Goal: Information Seeking & Learning: Learn about a topic

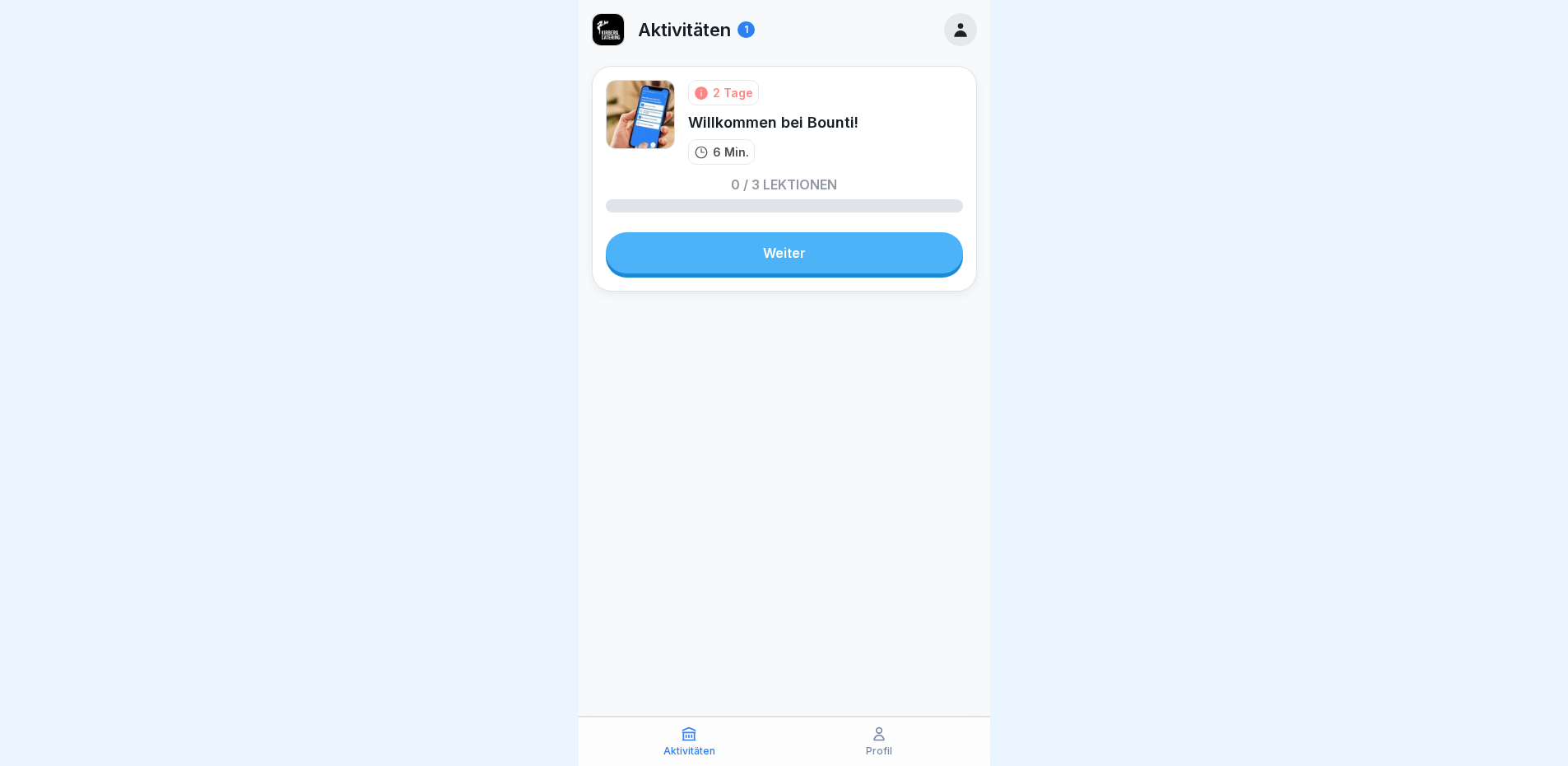
click at [770, 259] on link "Weiter" at bounding box center [785, 252] width 358 height 41
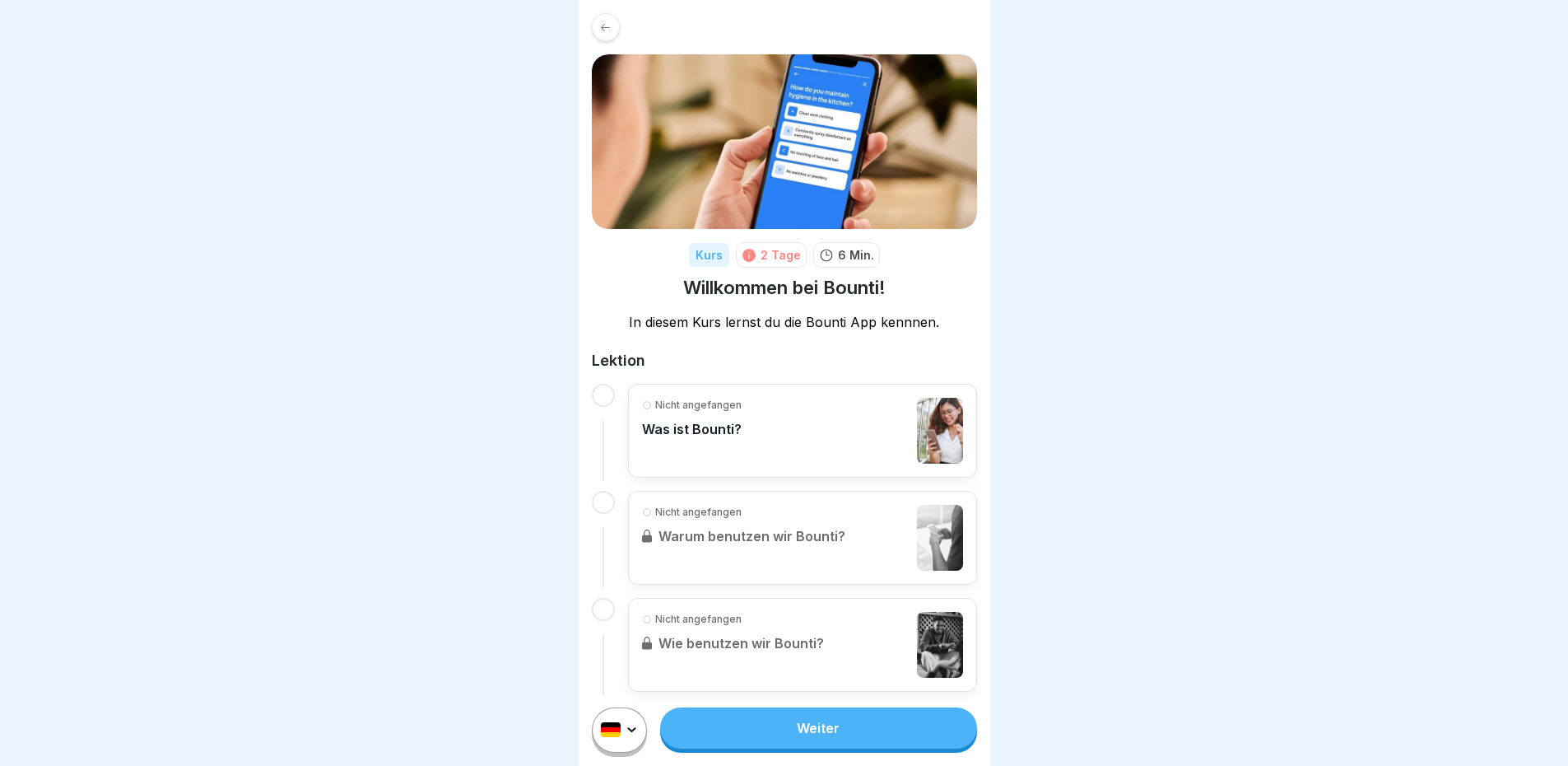
click at [693, 424] on p "Was ist Bounti?" at bounding box center [691, 428] width 99 height 16
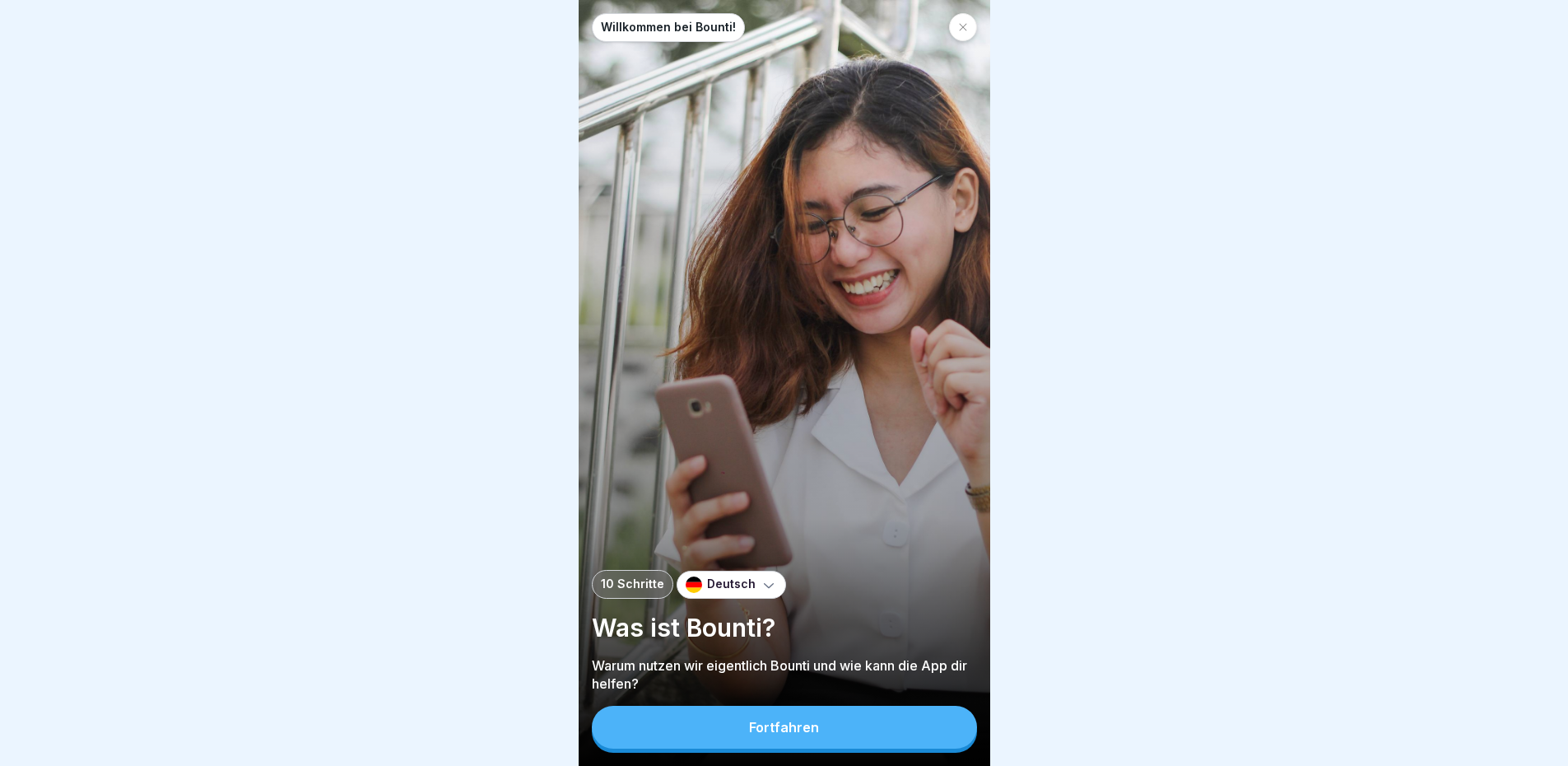
click at [794, 734] on div "Fortfahren" at bounding box center [783, 726] width 70 height 14
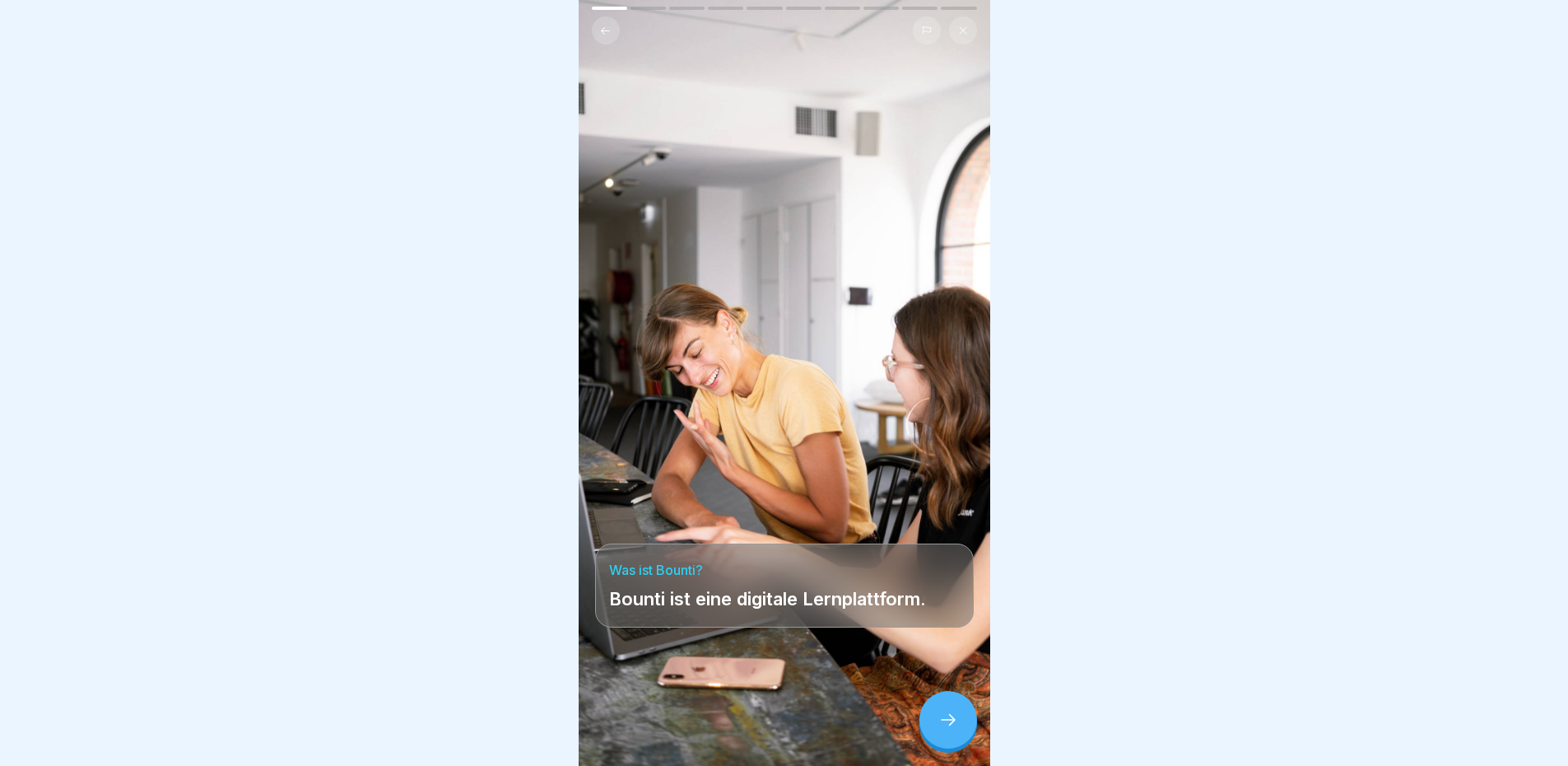
click at [949, 723] on div at bounding box center [948, 719] width 57 height 57
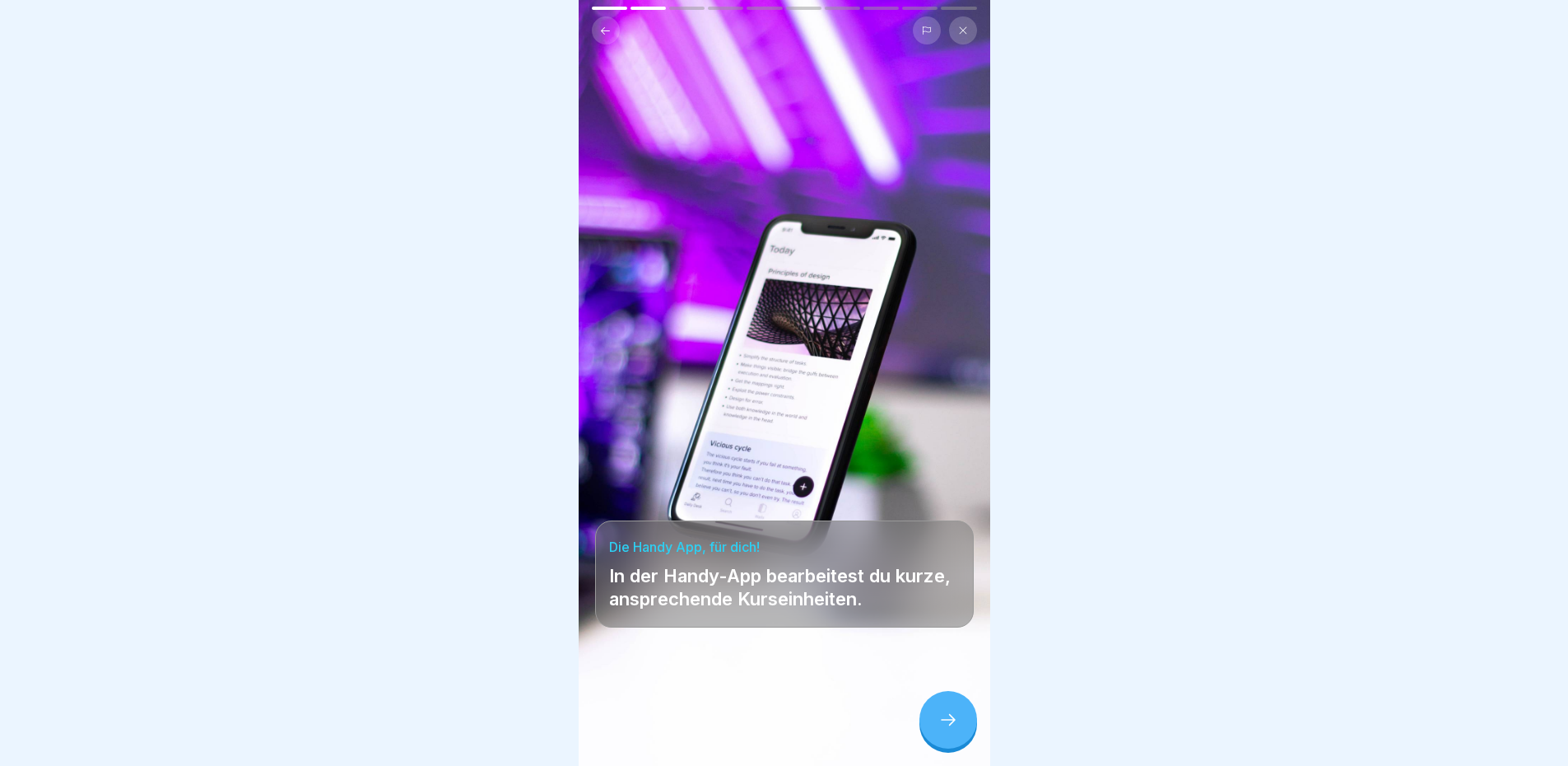
click at [947, 730] on icon at bounding box center [947, 719] width 20 height 20
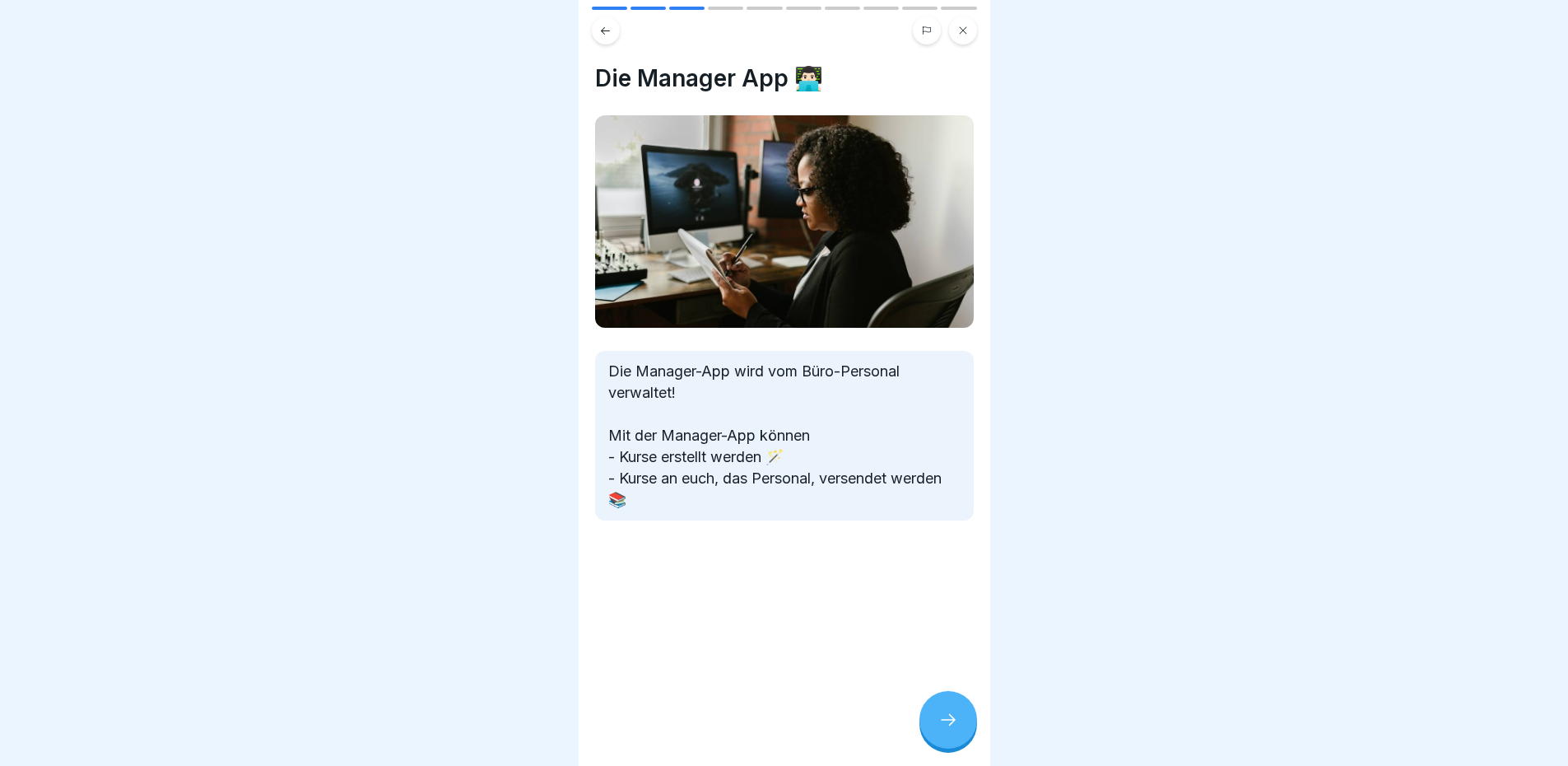
click at [947, 730] on icon at bounding box center [947, 719] width 20 height 20
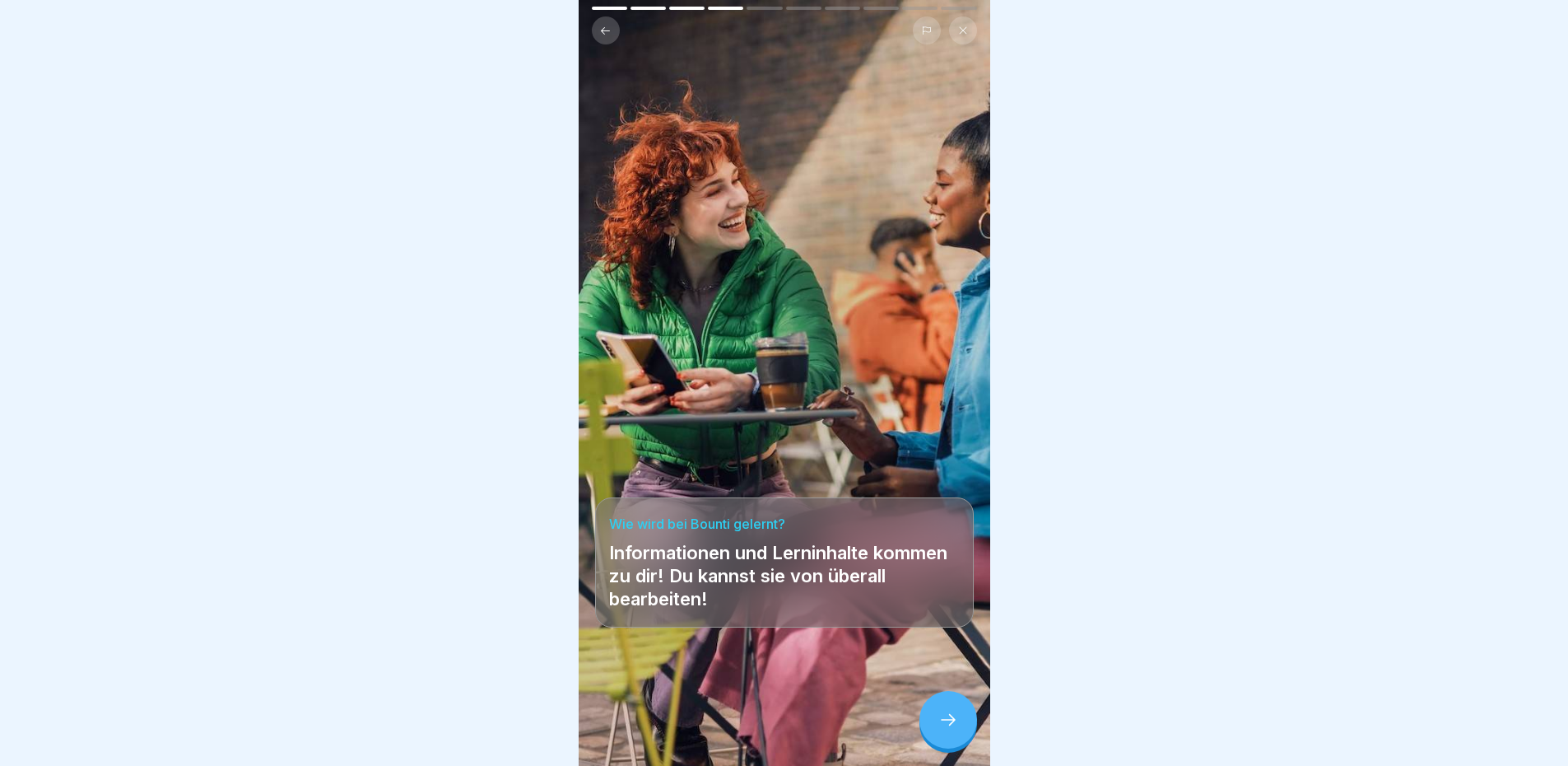
click at [947, 730] on icon at bounding box center [947, 719] width 20 height 20
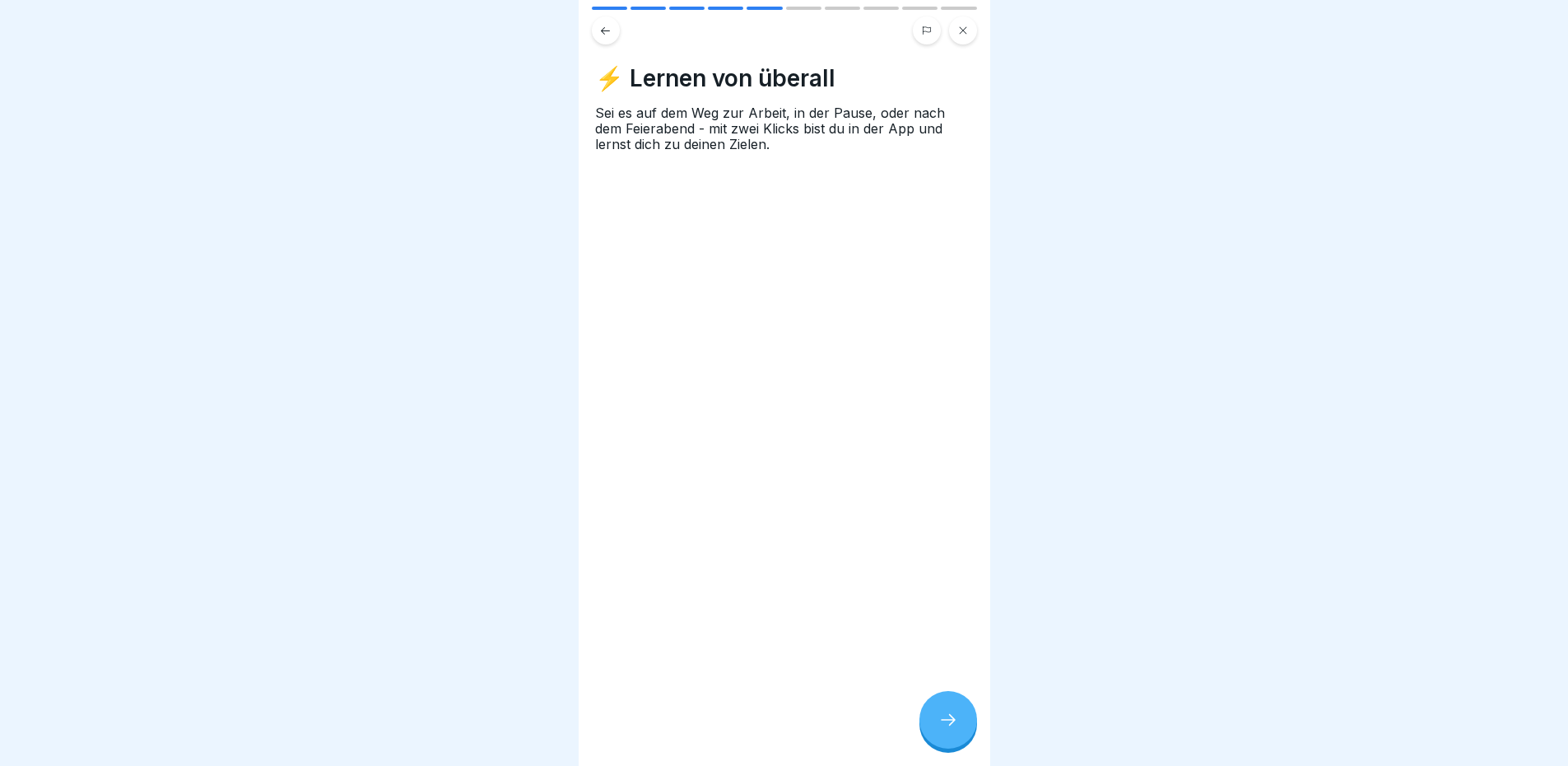
click at [604, 28] on icon at bounding box center [605, 31] width 12 height 12
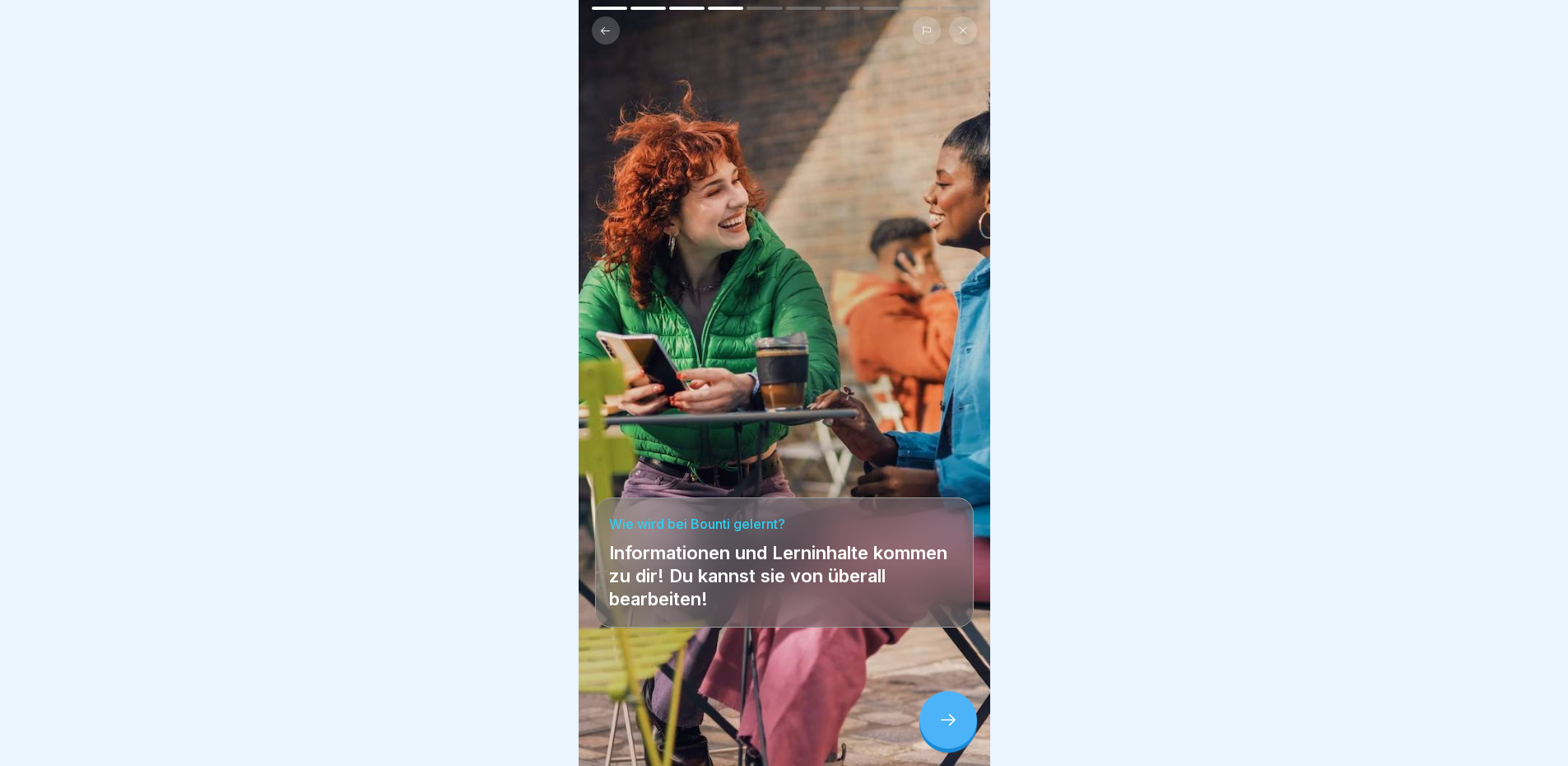
click at [600, 32] on icon at bounding box center [605, 31] width 12 height 12
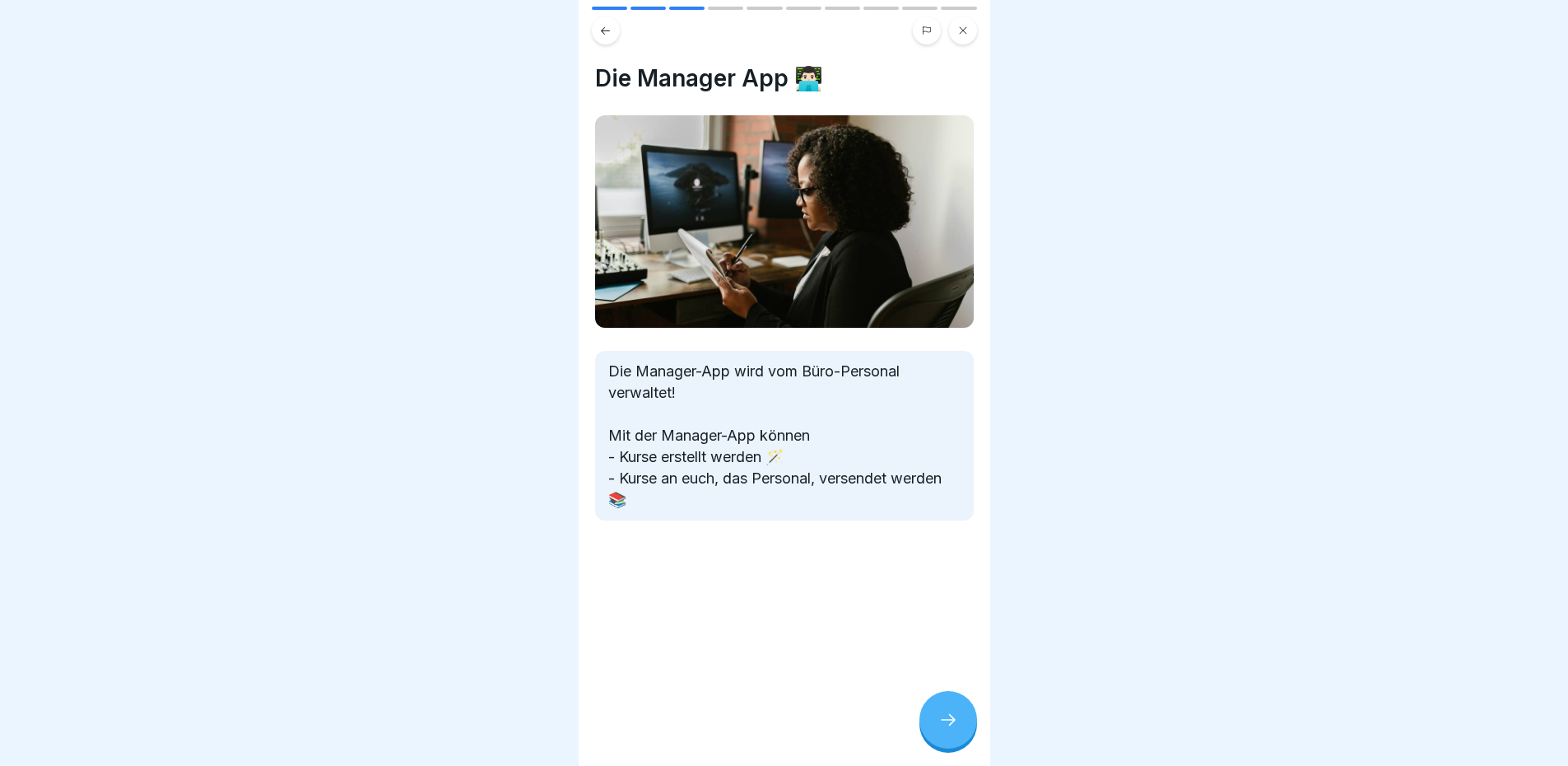
click at [946, 730] on icon at bounding box center [947, 719] width 20 height 20
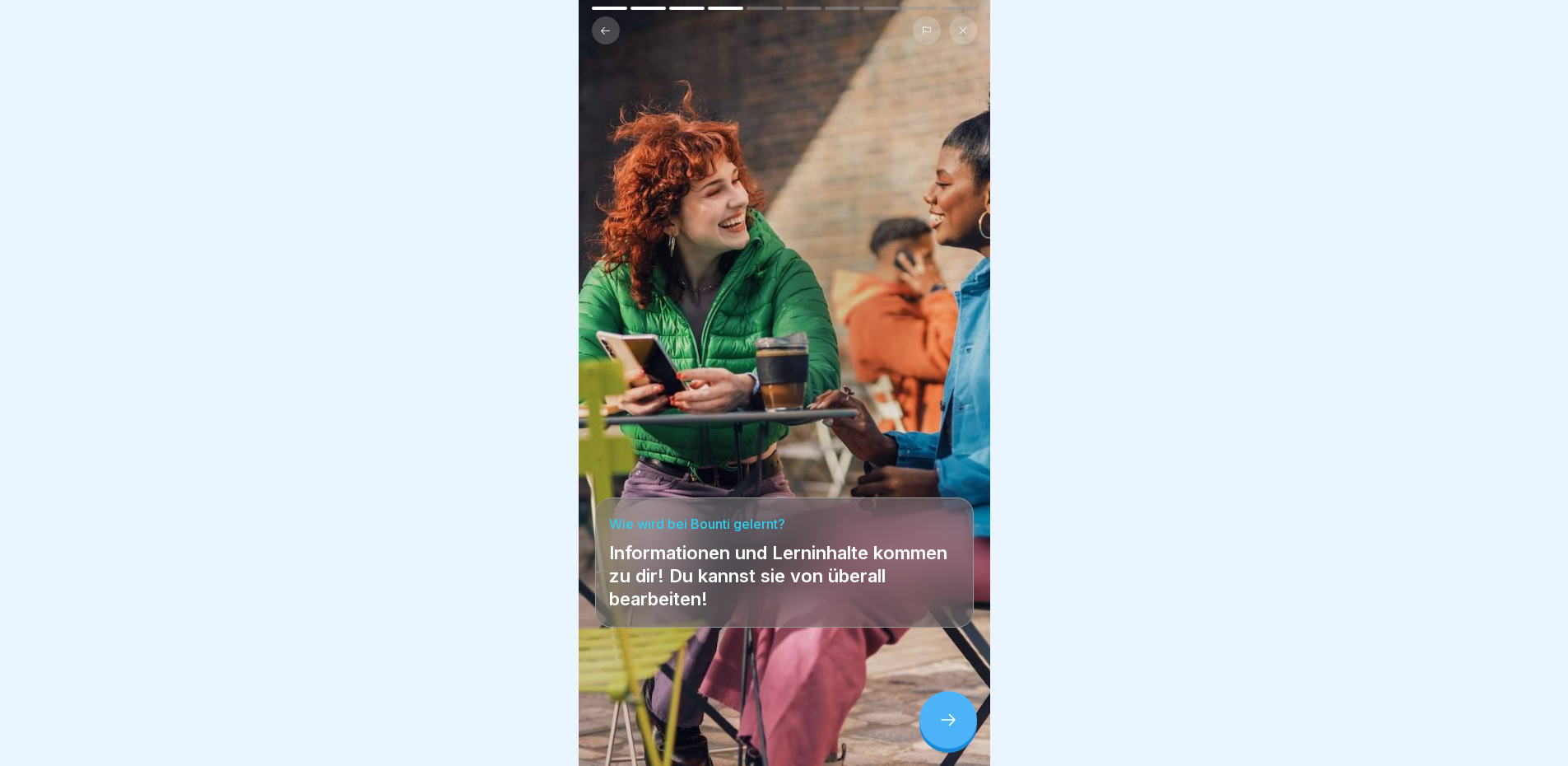
click at [947, 728] on icon at bounding box center [947, 719] width 20 height 20
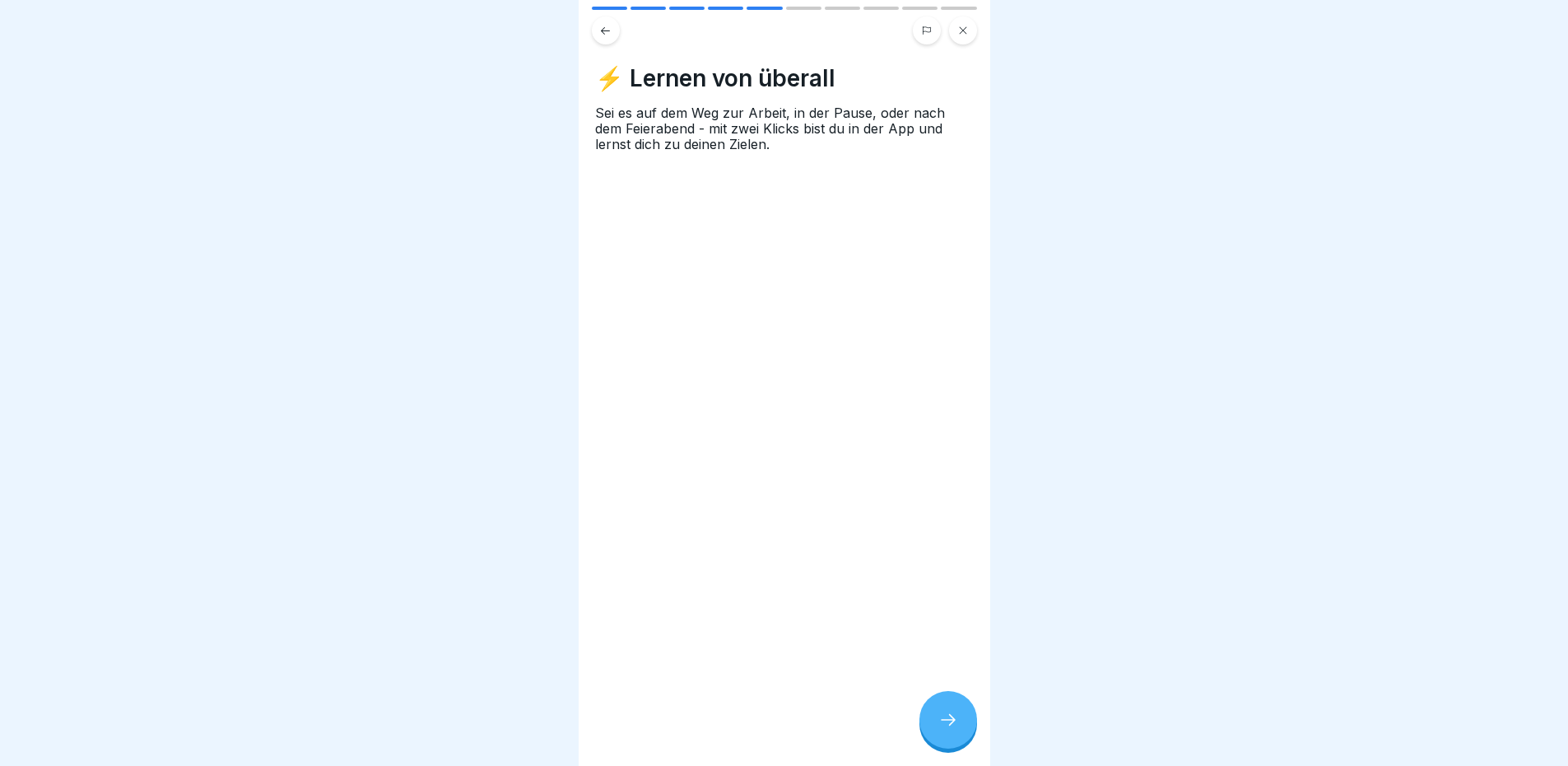
click at [941, 730] on icon at bounding box center [947, 719] width 20 height 20
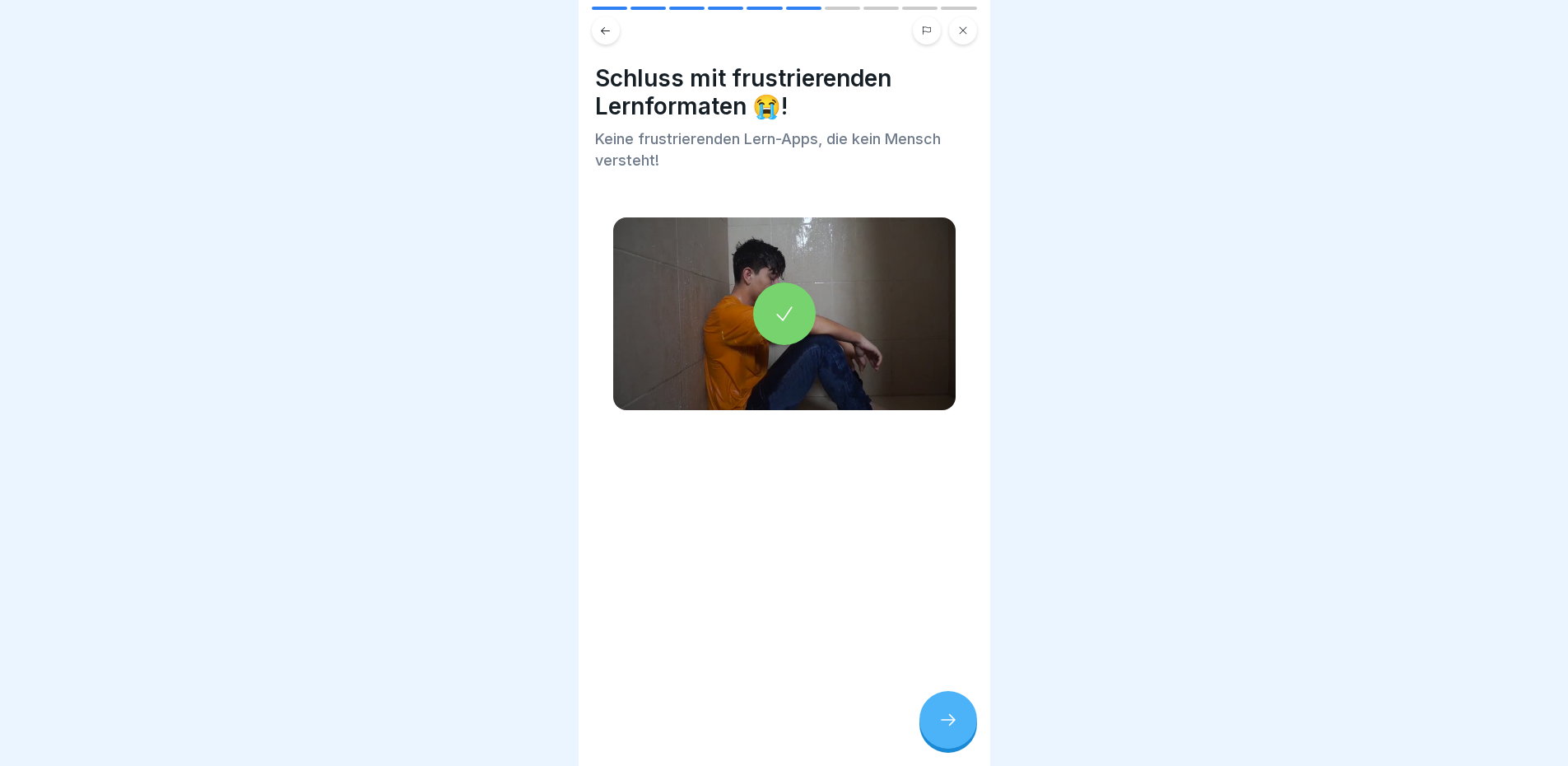
click at [936, 731] on div at bounding box center [948, 719] width 57 height 57
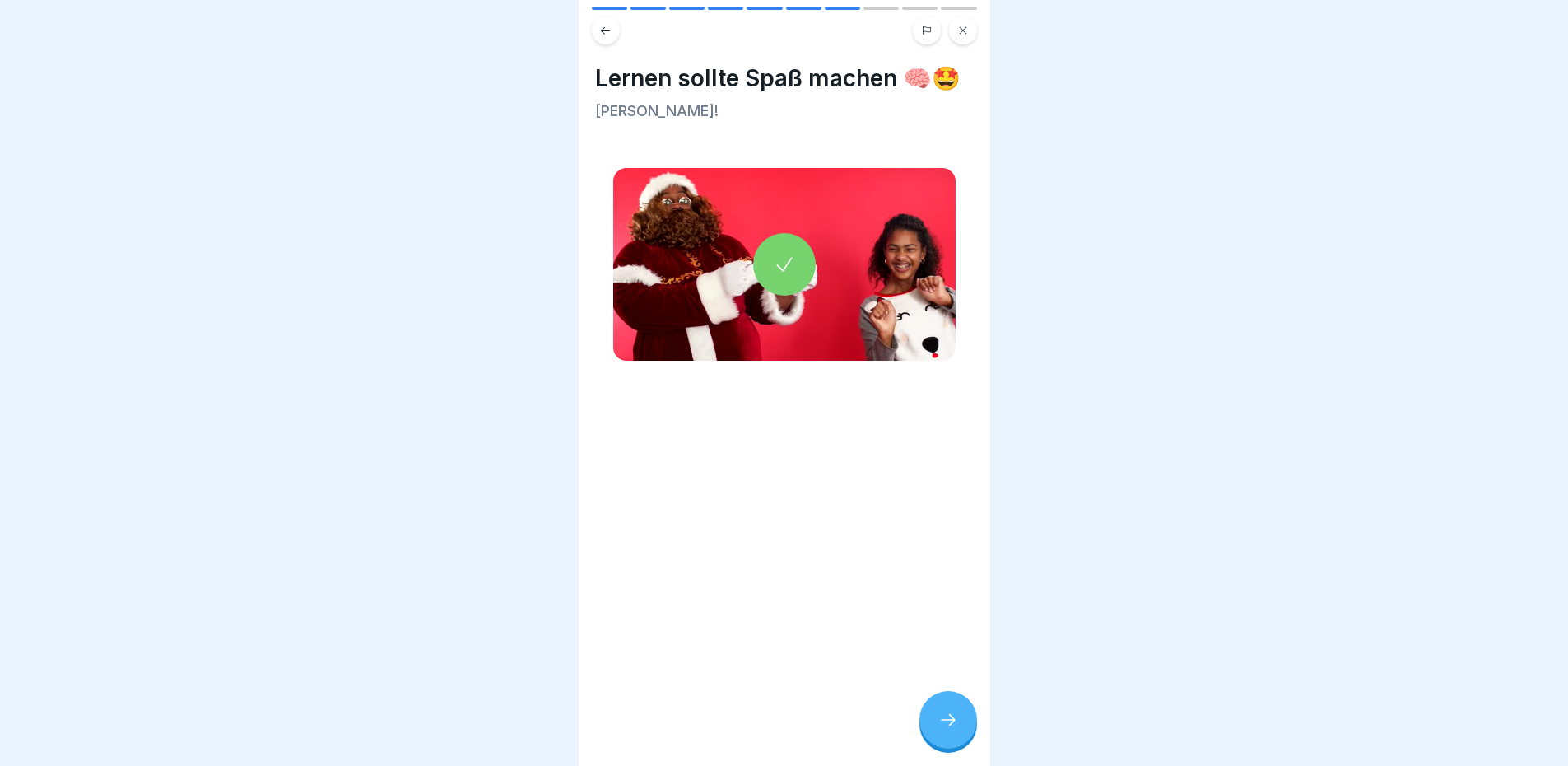
click at [933, 731] on div at bounding box center [948, 719] width 57 height 57
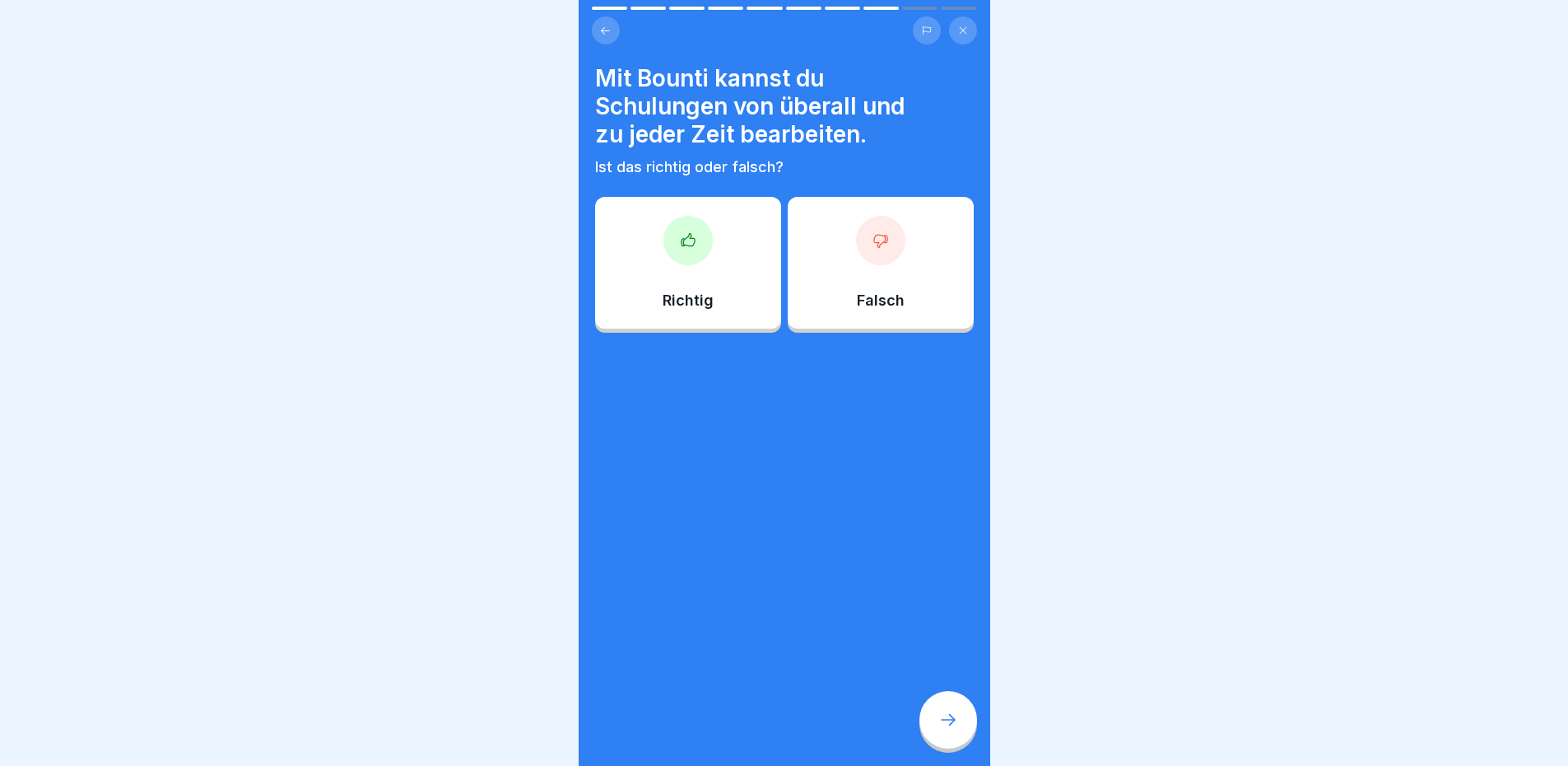
click at [681, 250] on div at bounding box center [688, 241] width 50 height 50
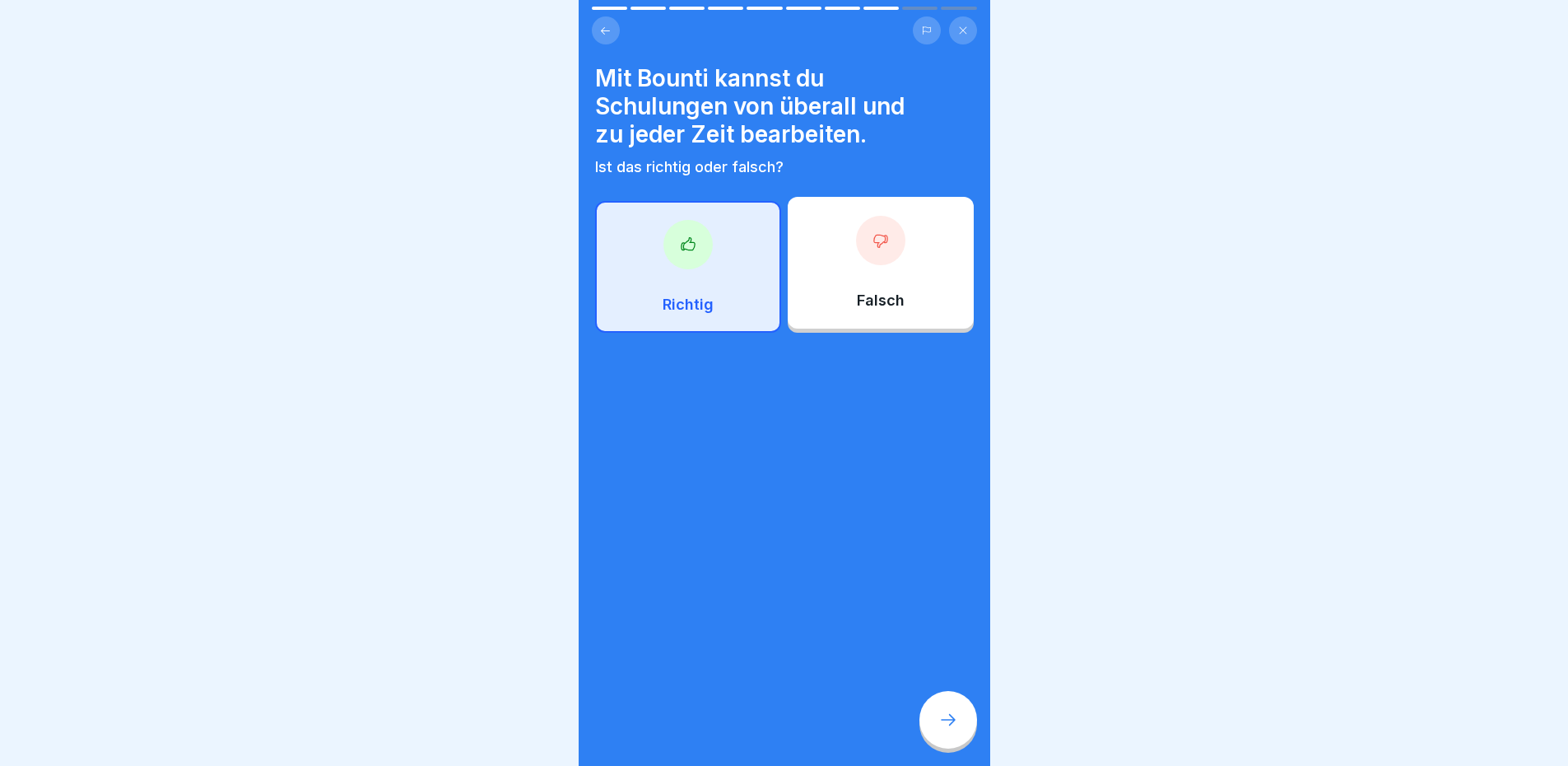
click at [957, 729] on icon at bounding box center [947, 719] width 20 height 20
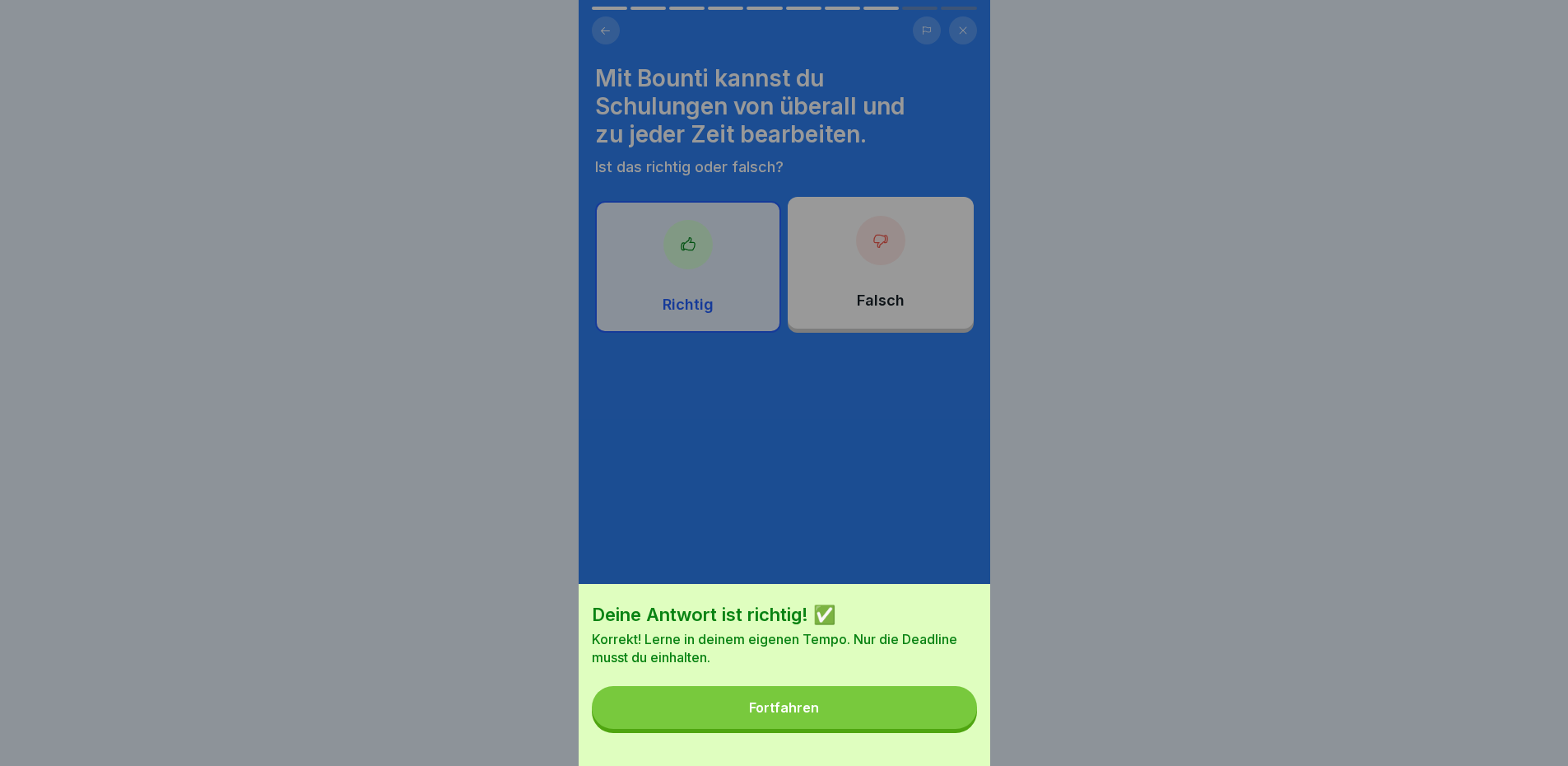
click at [840, 723] on button "Fortfahren" at bounding box center [784, 707] width 385 height 43
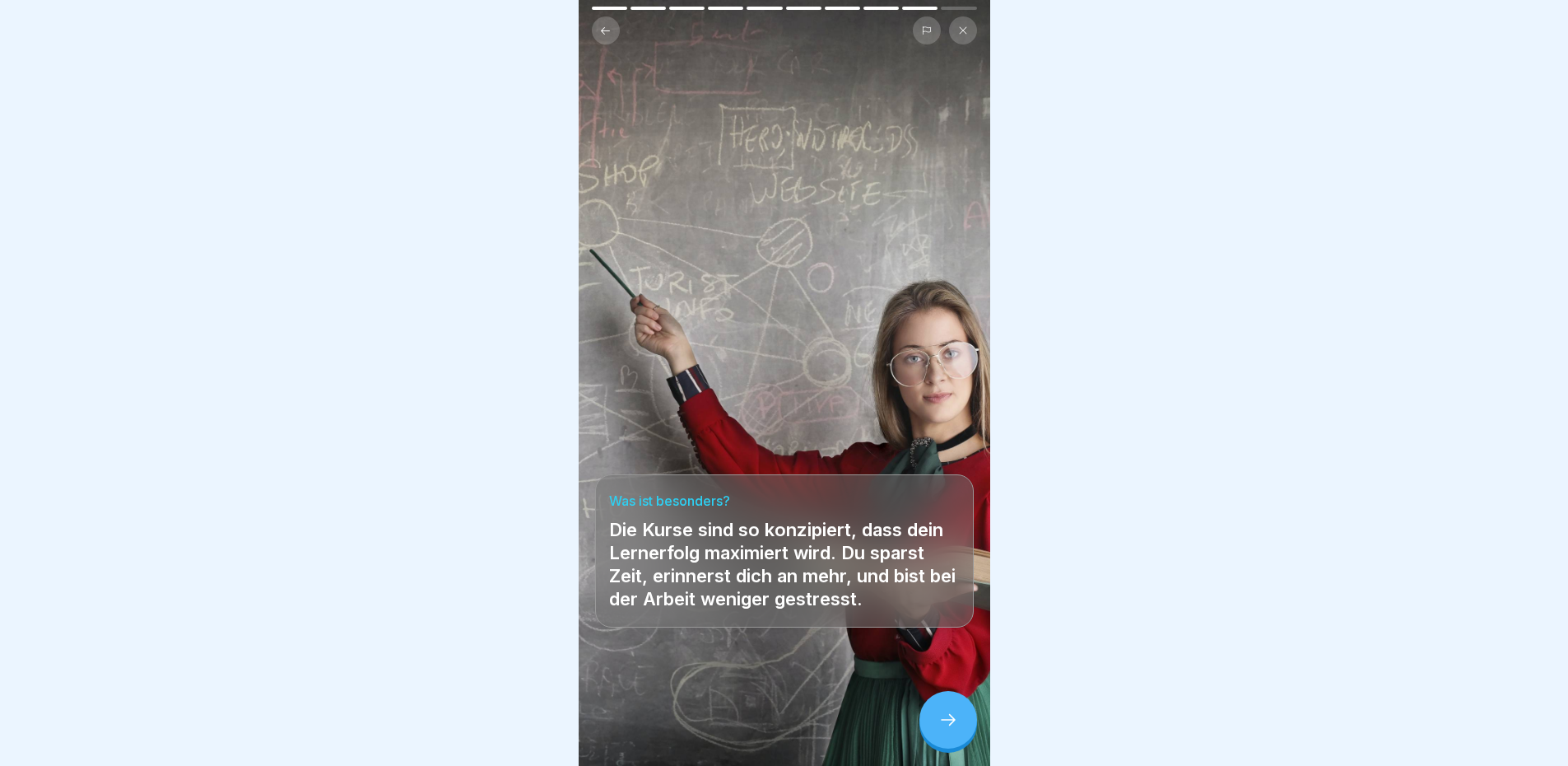
click at [956, 746] on div at bounding box center [948, 719] width 57 height 57
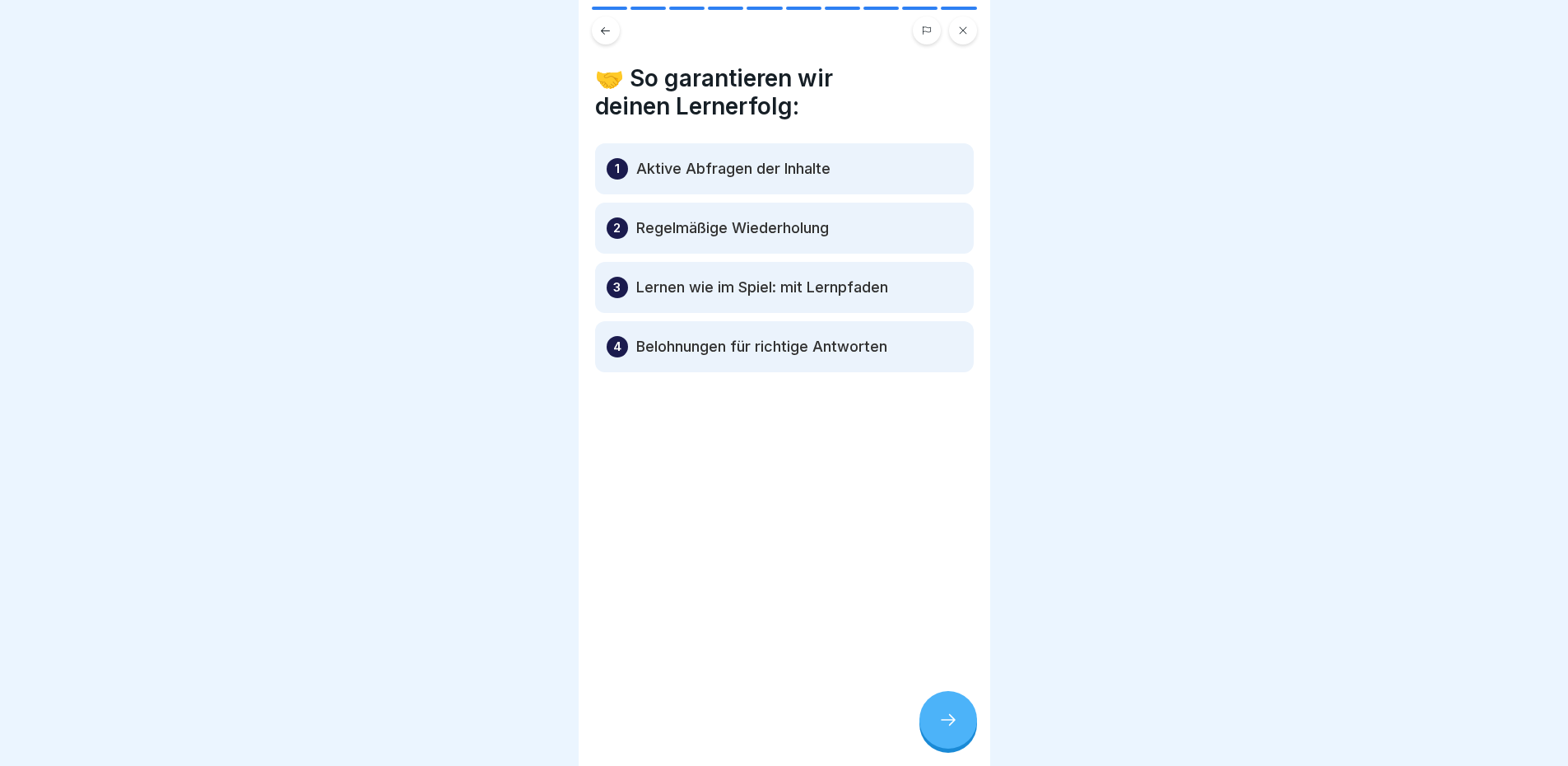
click at [939, 722] on div at bounding box center [948, 719] width 57 height 57
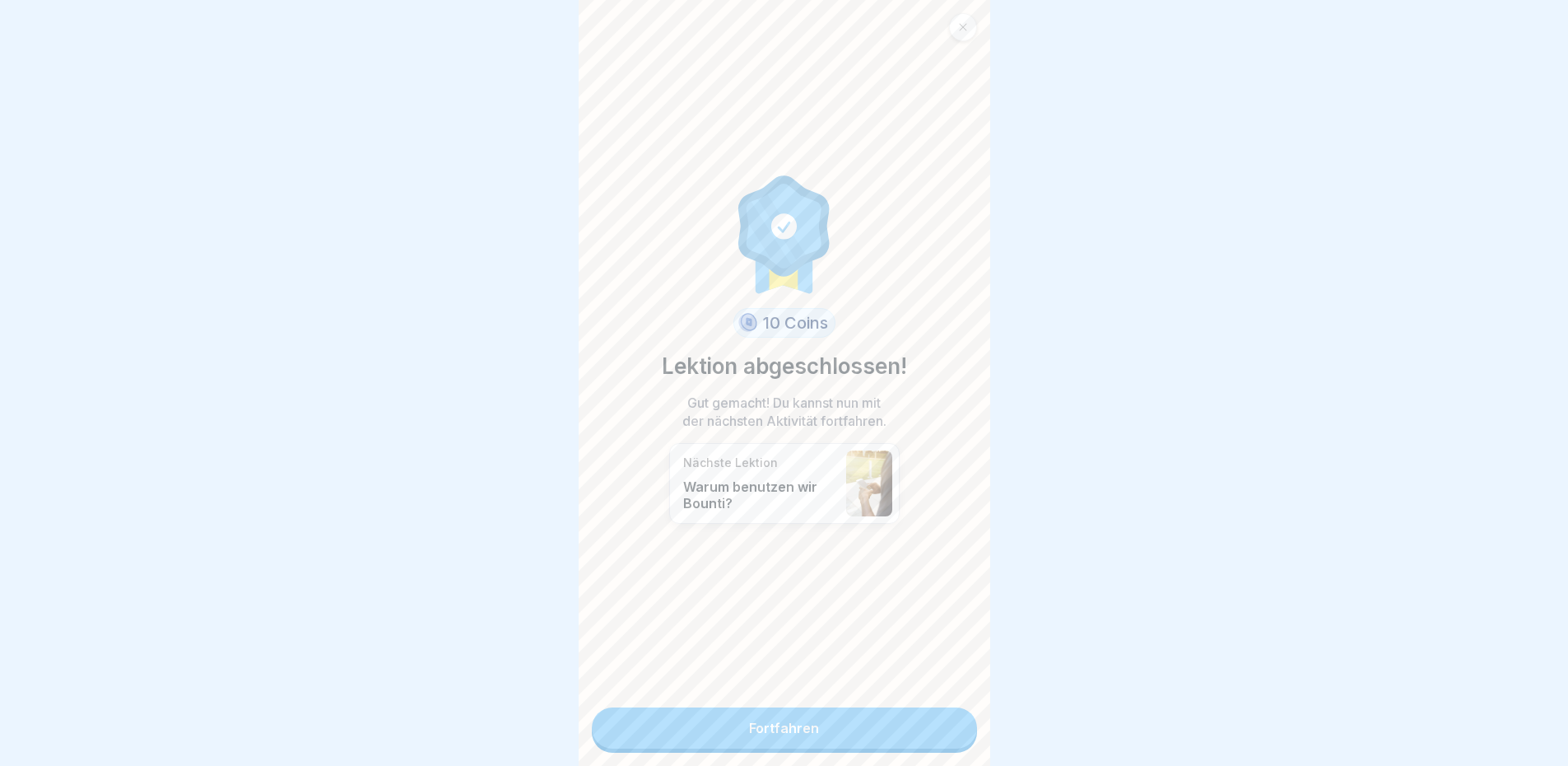
click at [778, 734] on link "Fortfahren" at bounding box center [784, 728] width 385 height 41
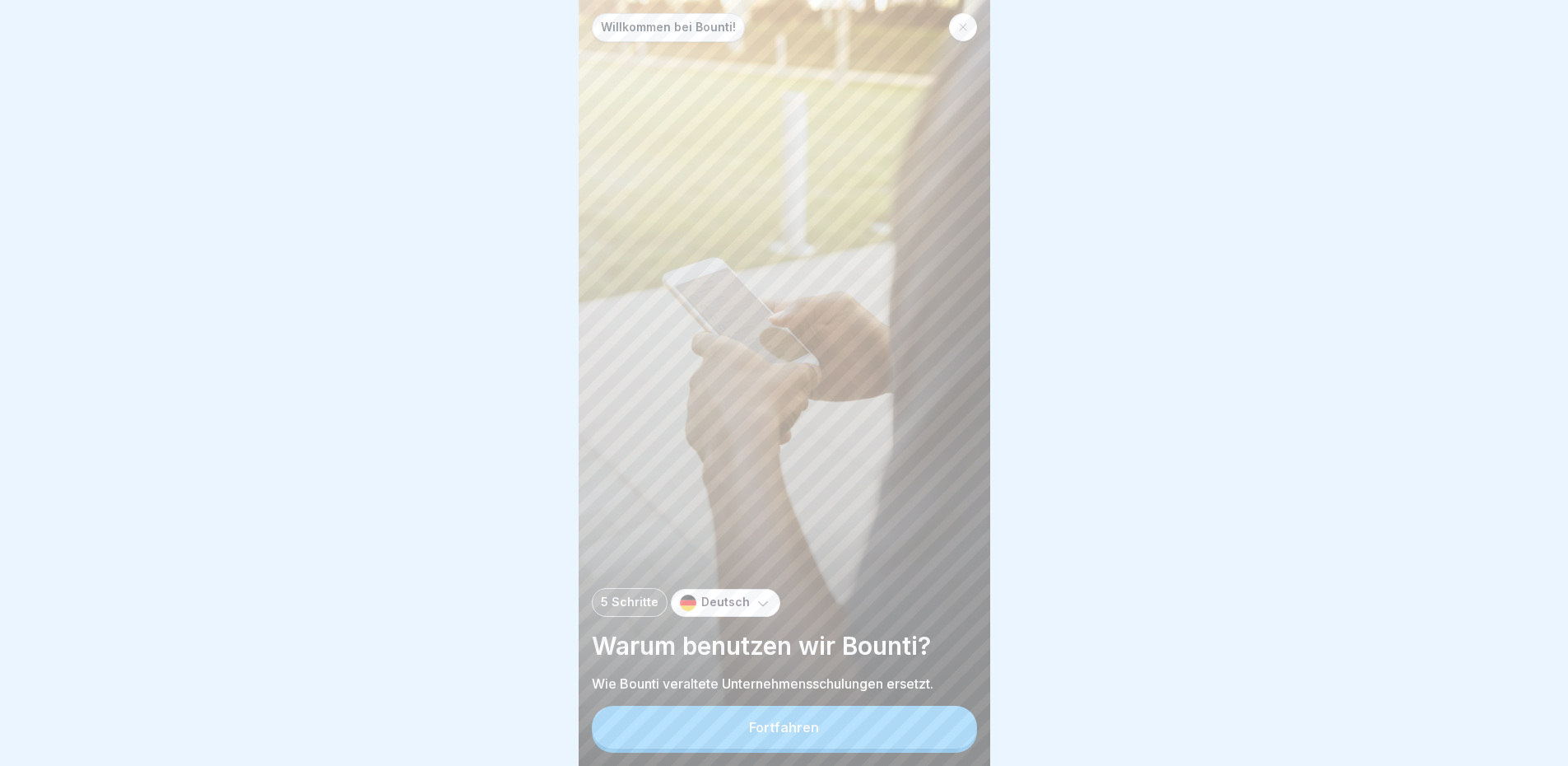
click at [785, 734] on div "Fortfahren" at bounding box center [783, 726] width 70 height 14
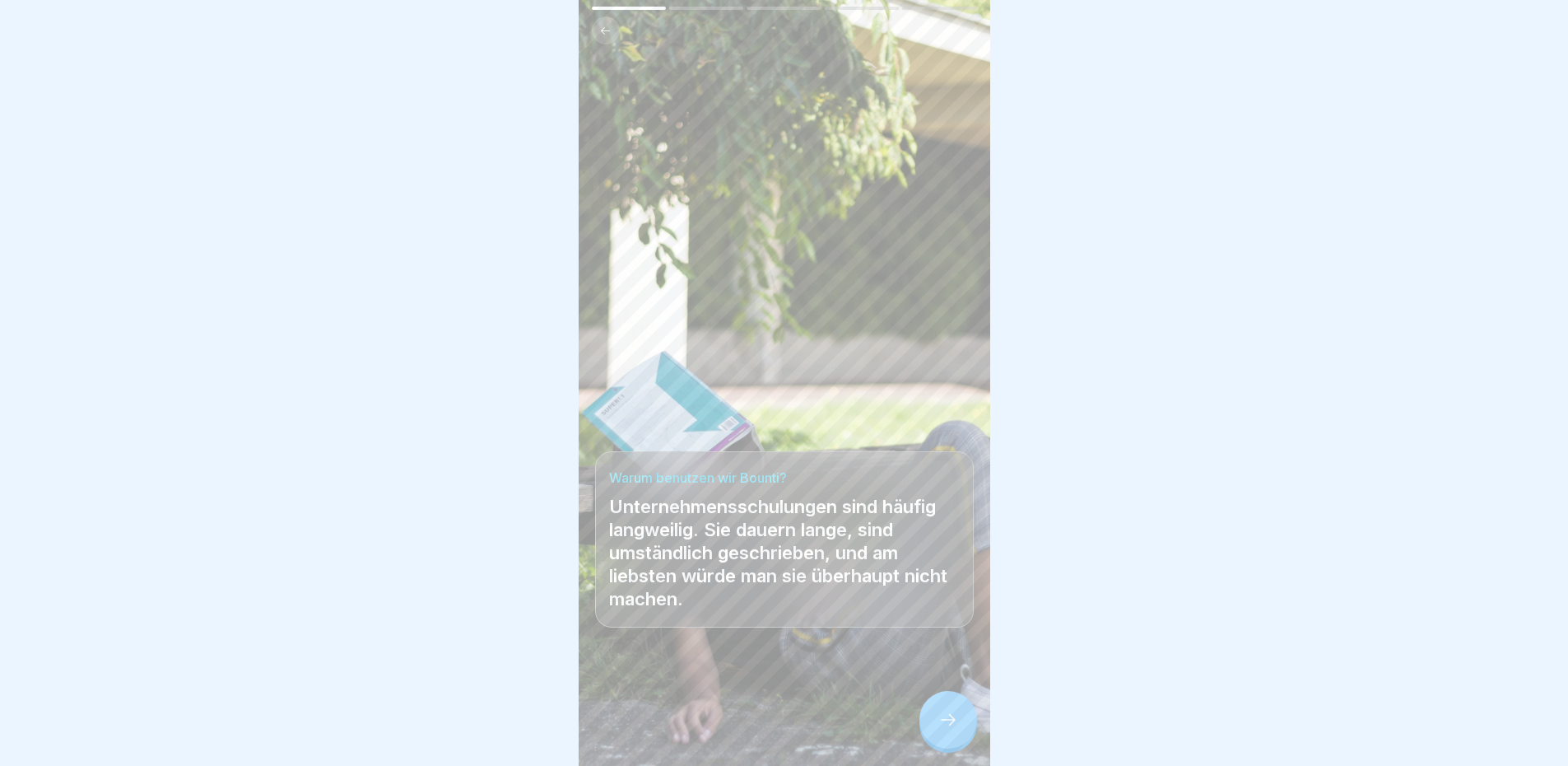
click at [597, 29] on button at bounding box center [605, 30] width 28 height 28
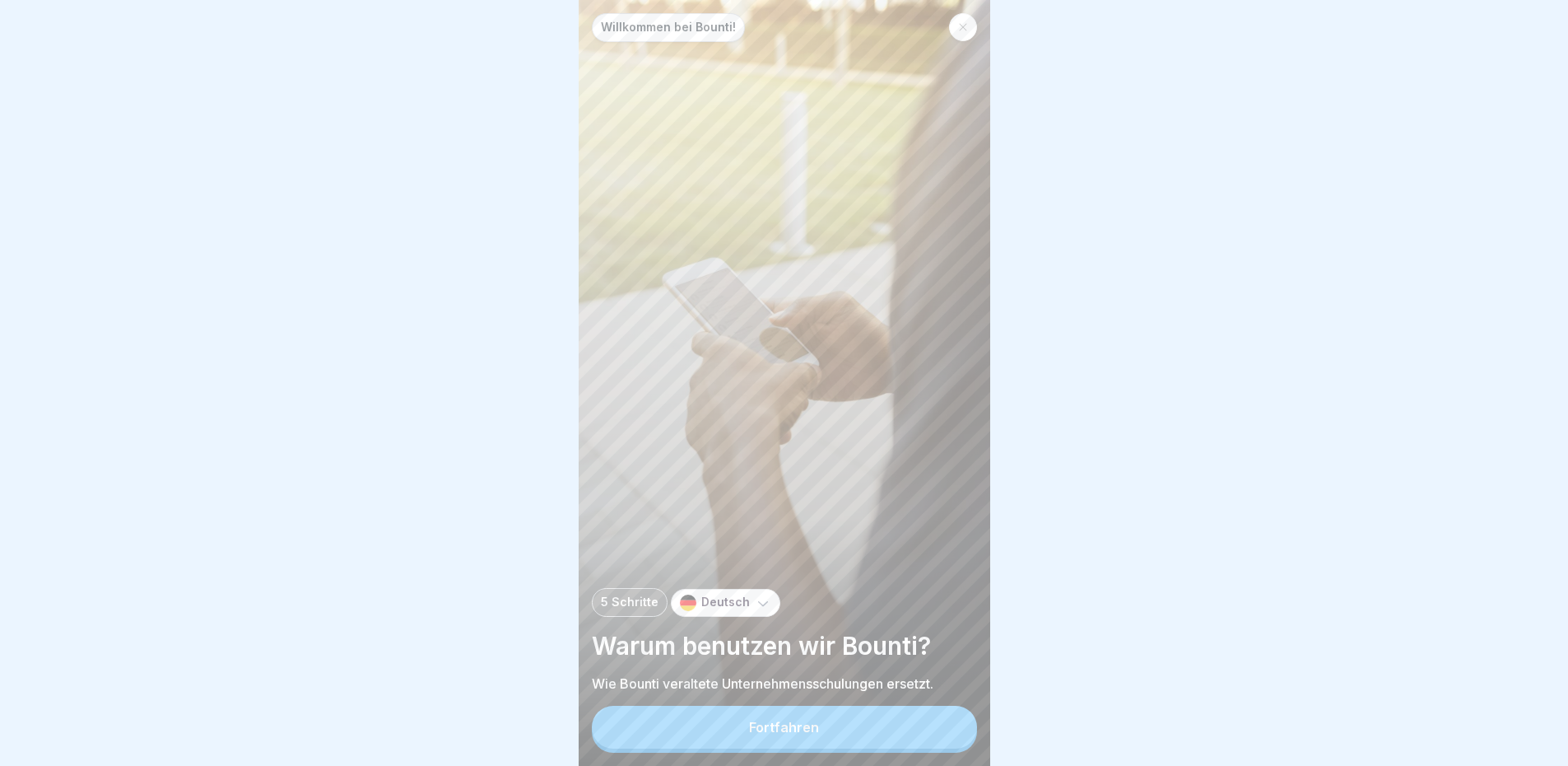
click at [760, 606] on icon at bounding box center [763, 602] width 10 height 5
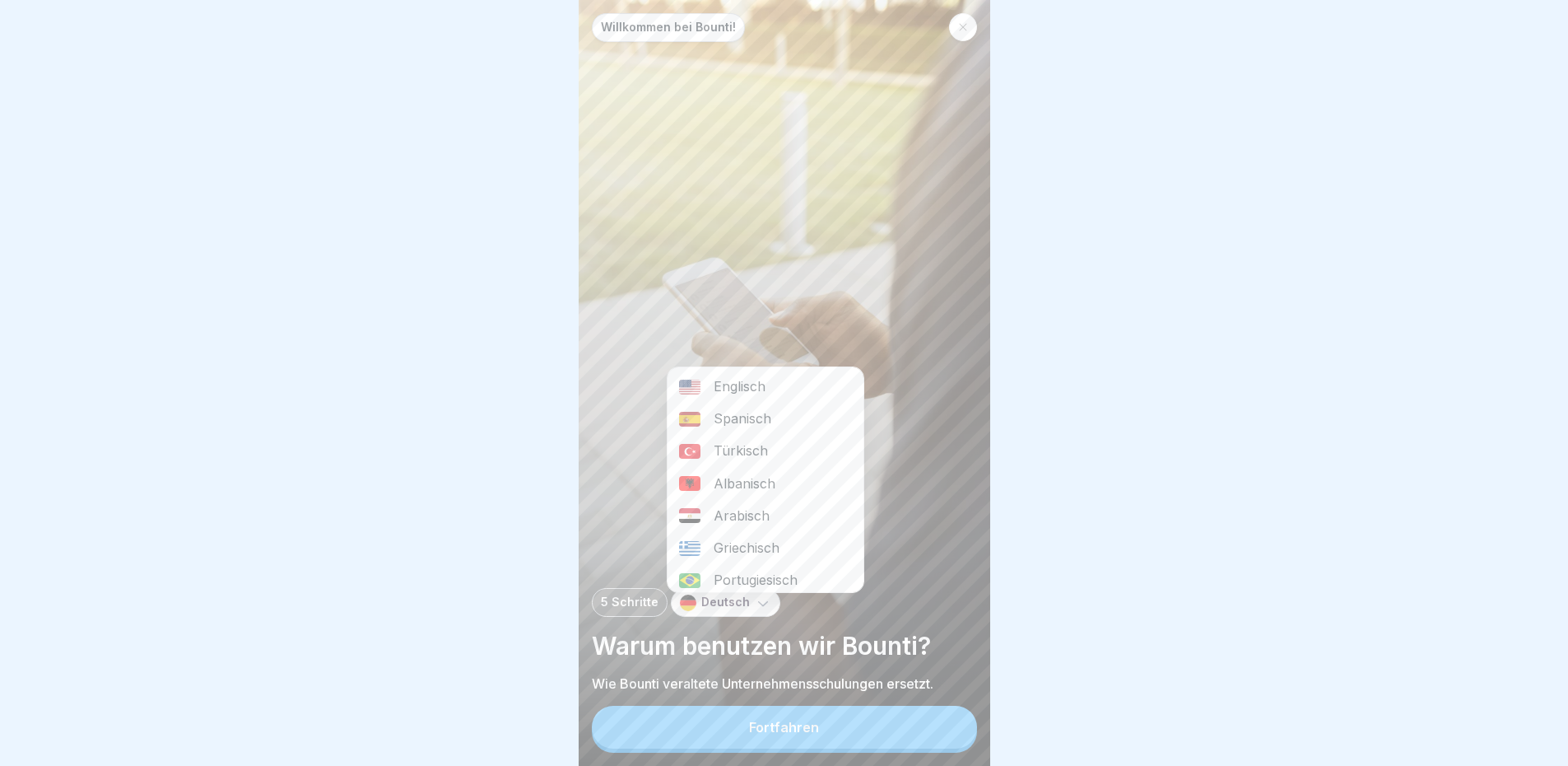
click at [720, 608] on p "Deutsch" at bounding box center [725, 602] width 49 height 14
click at [461, 218] on div at bounding box center [784, 383] width 1568 height 766
click at [817, 734] on div "Fortfahren" at bounding box center [783, 726] width 70 height 14
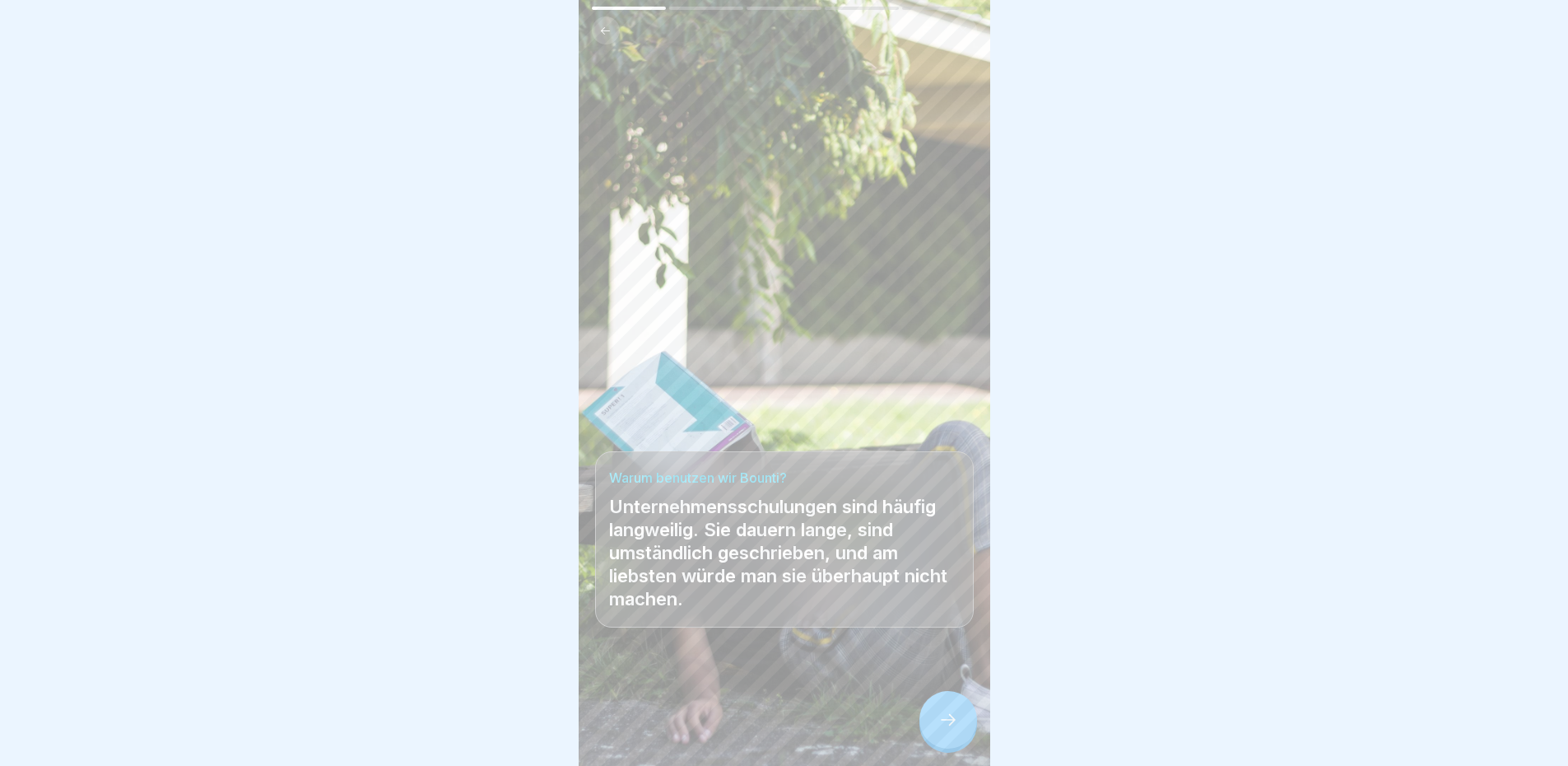
click at [938, 730] on icon at bounding box center [947, 719] width 20 height 20
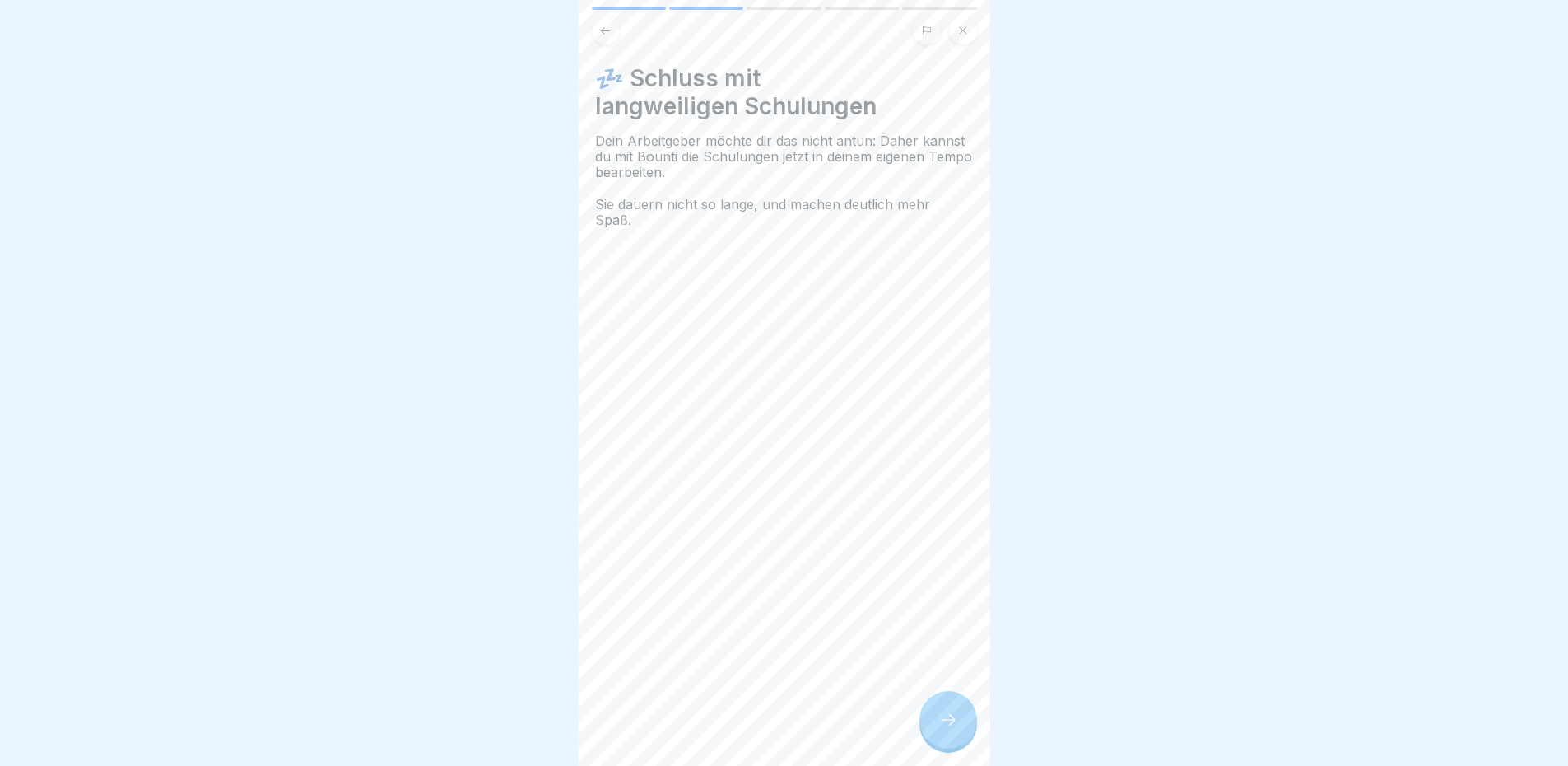
click at [923, 727] on div at bounding box center [948, 719] width 57 height 57
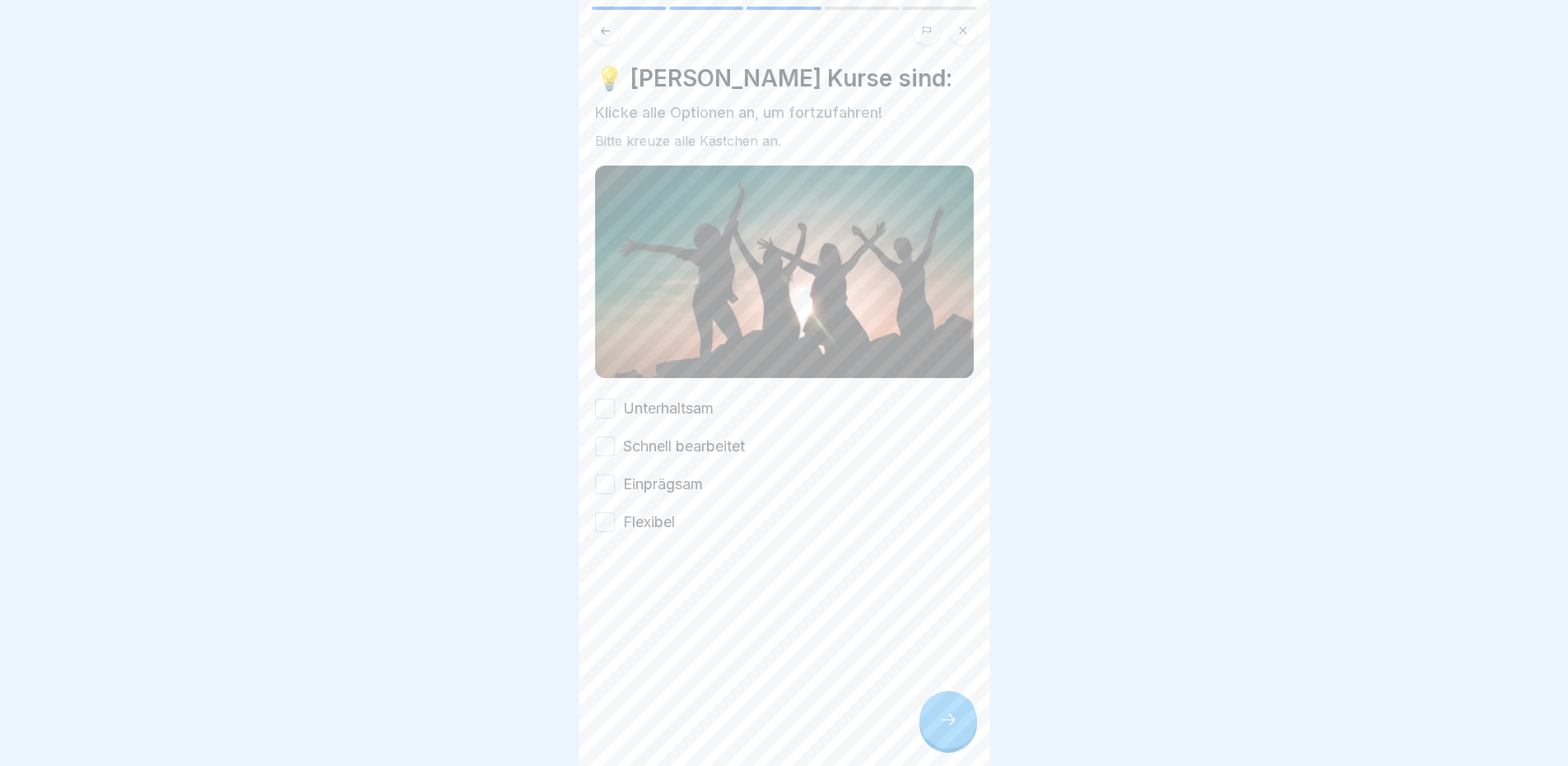
click at [604, 403] on button "Unterhaltsam" at bounding box center [604, 408] width 20 height 20
click at [610, 447] on button "Schnell bearbeitet" at bounding box center [604, 446] width 20 height 20
click at [609, 481] on button "Einprägsam" at bounding box center [604, 484] width 20 height 20
click at [610, 513] on button "Flexibel" at bounding box center [604, 521] width 20 height 20
click at [956, 730] on icon at bounding box center [947, 719] width 20 height 20
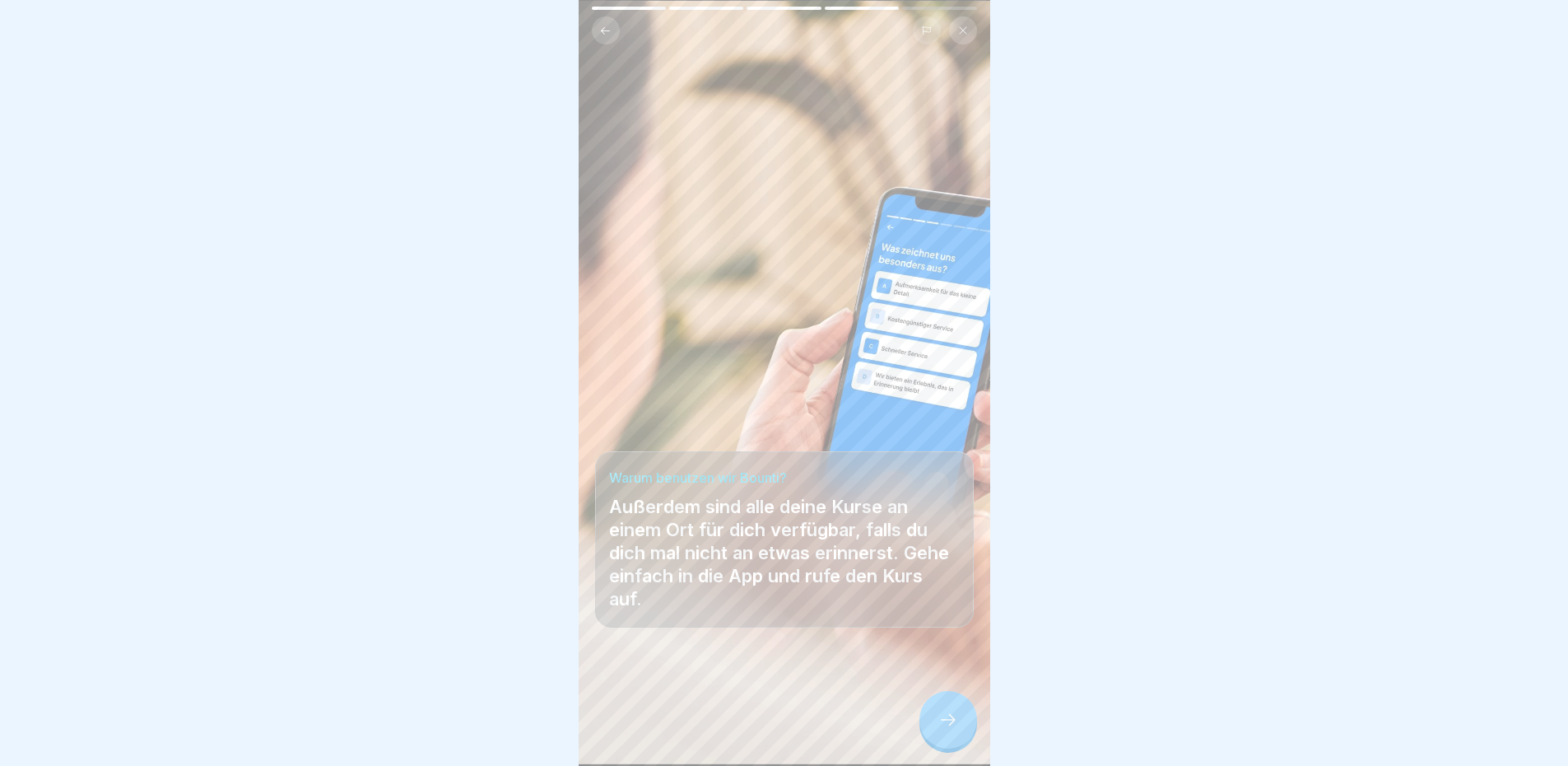
click at [930, 747] on div at bounding box center [948, 719] width 57 height 57
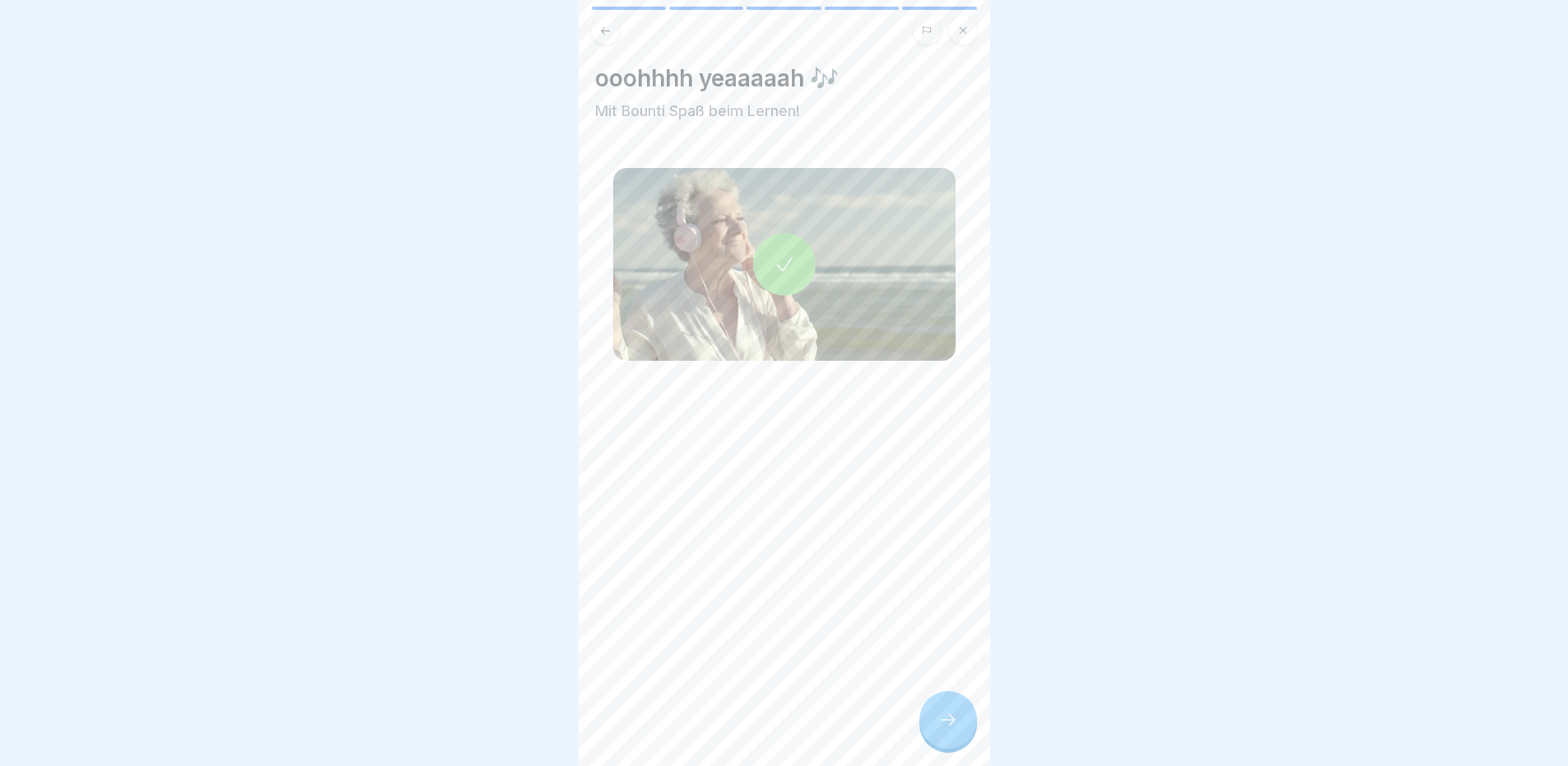
click at [936, 730] on div at bounding box center [948, 719] width 57 height 57
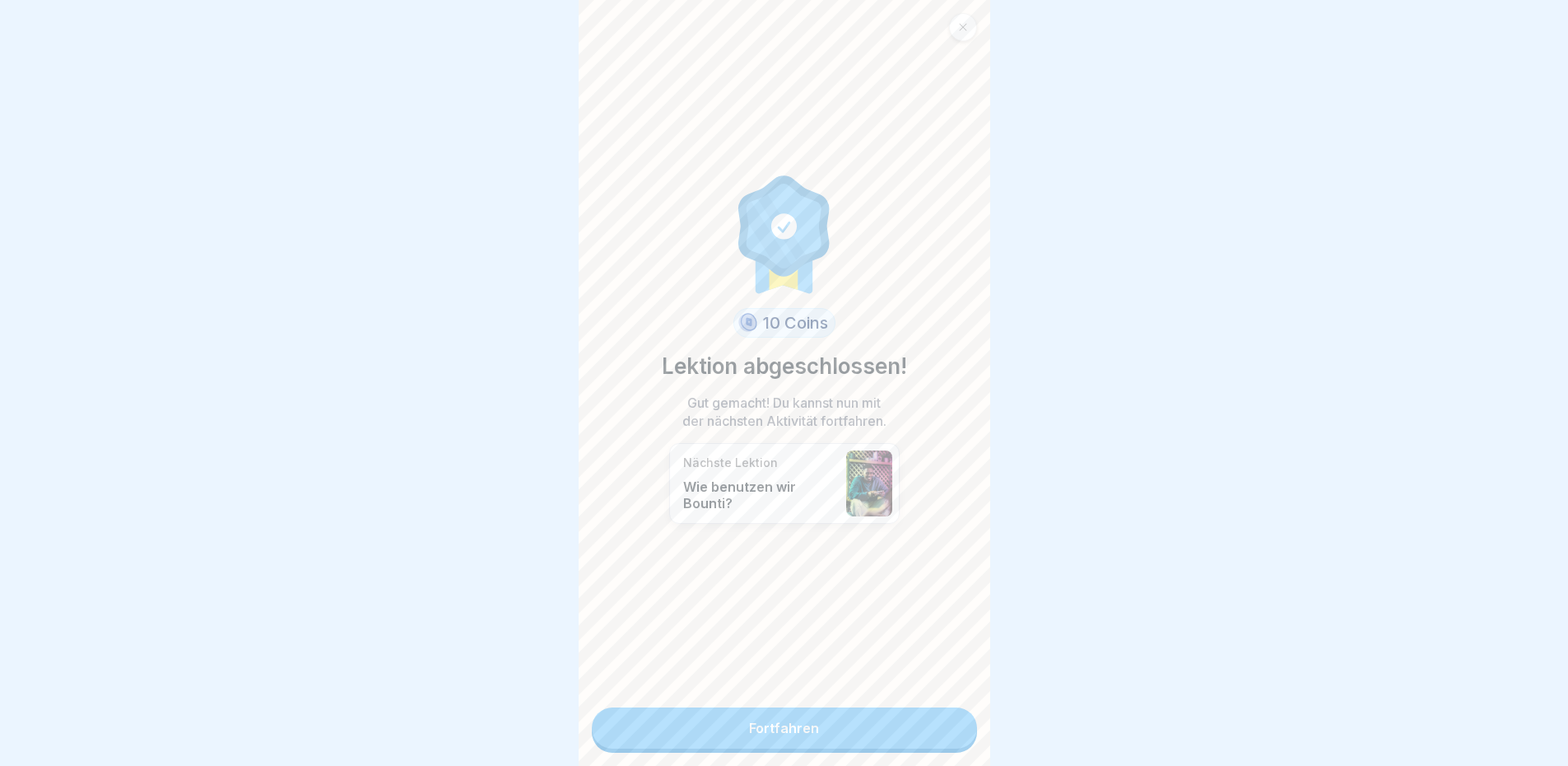
click at [841, 734] on link "Fortfahren" at bounding box center [784, 728] width 385 height 41
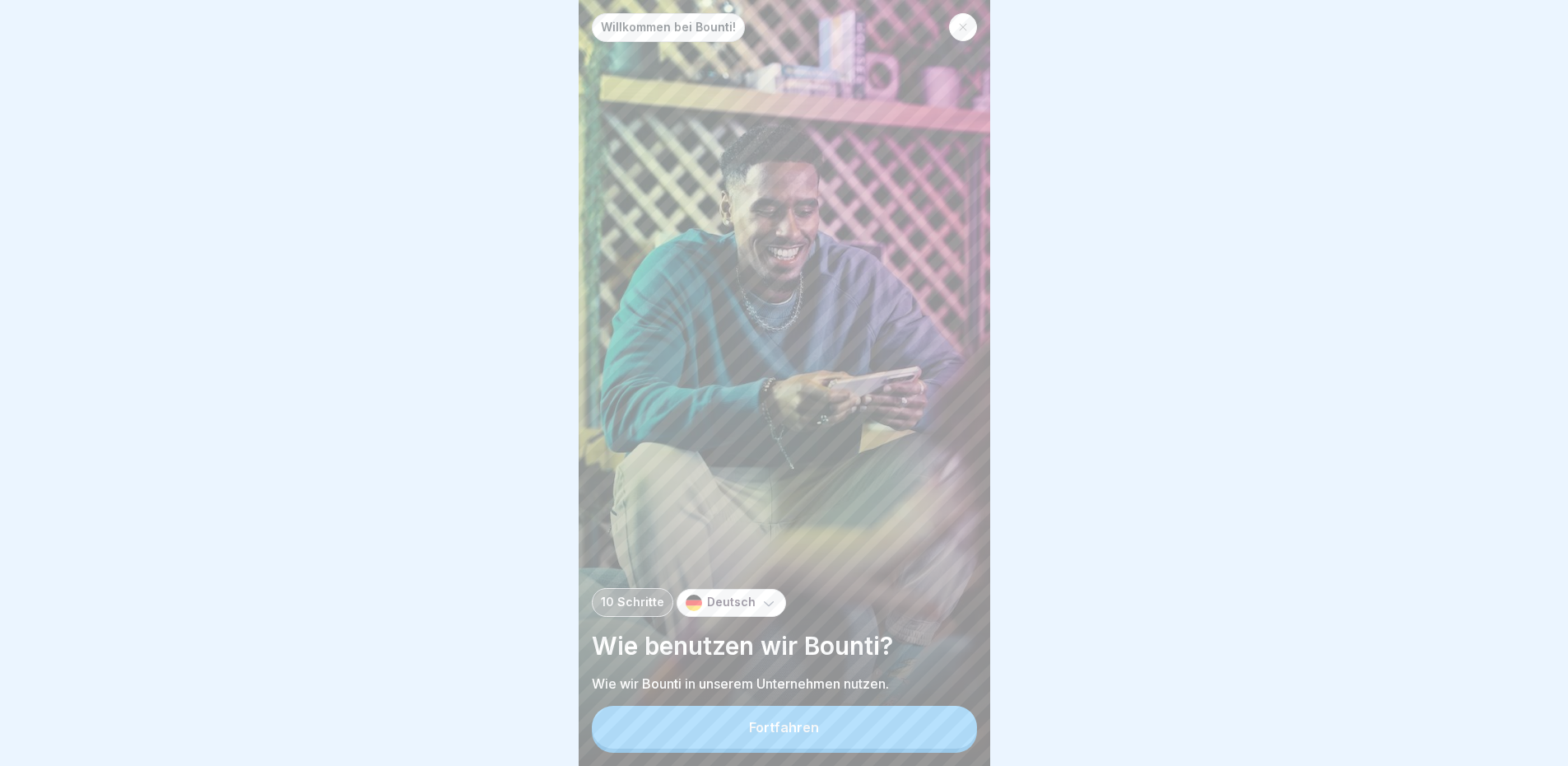
scroll to position [12, 0]
click at [795, 725] on div "Fortfahren" at bounding box center [783, 726] width 70 height 14
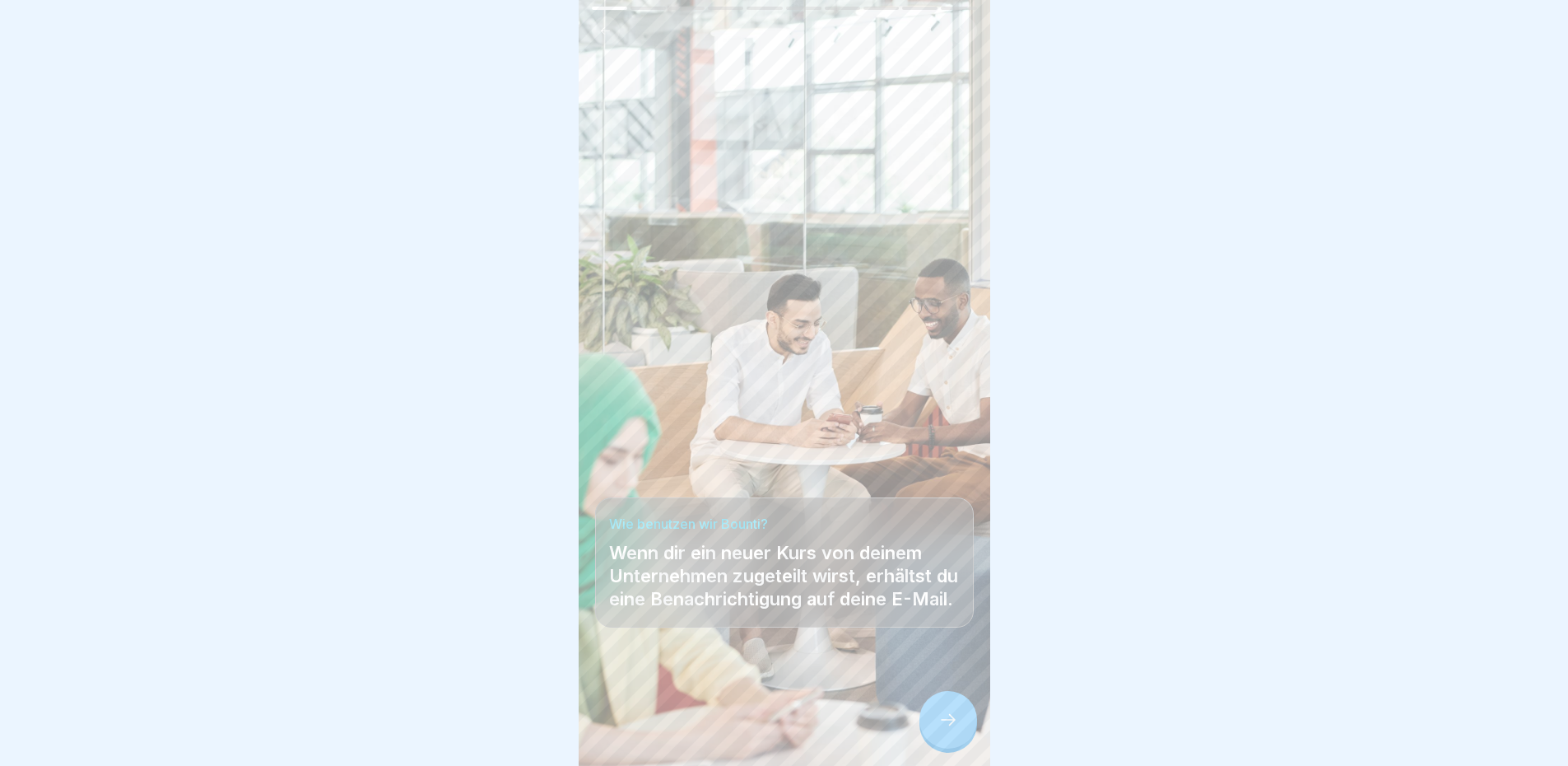
click at [931, 725] on div at bounding box center [948, 719] width 57 height 57
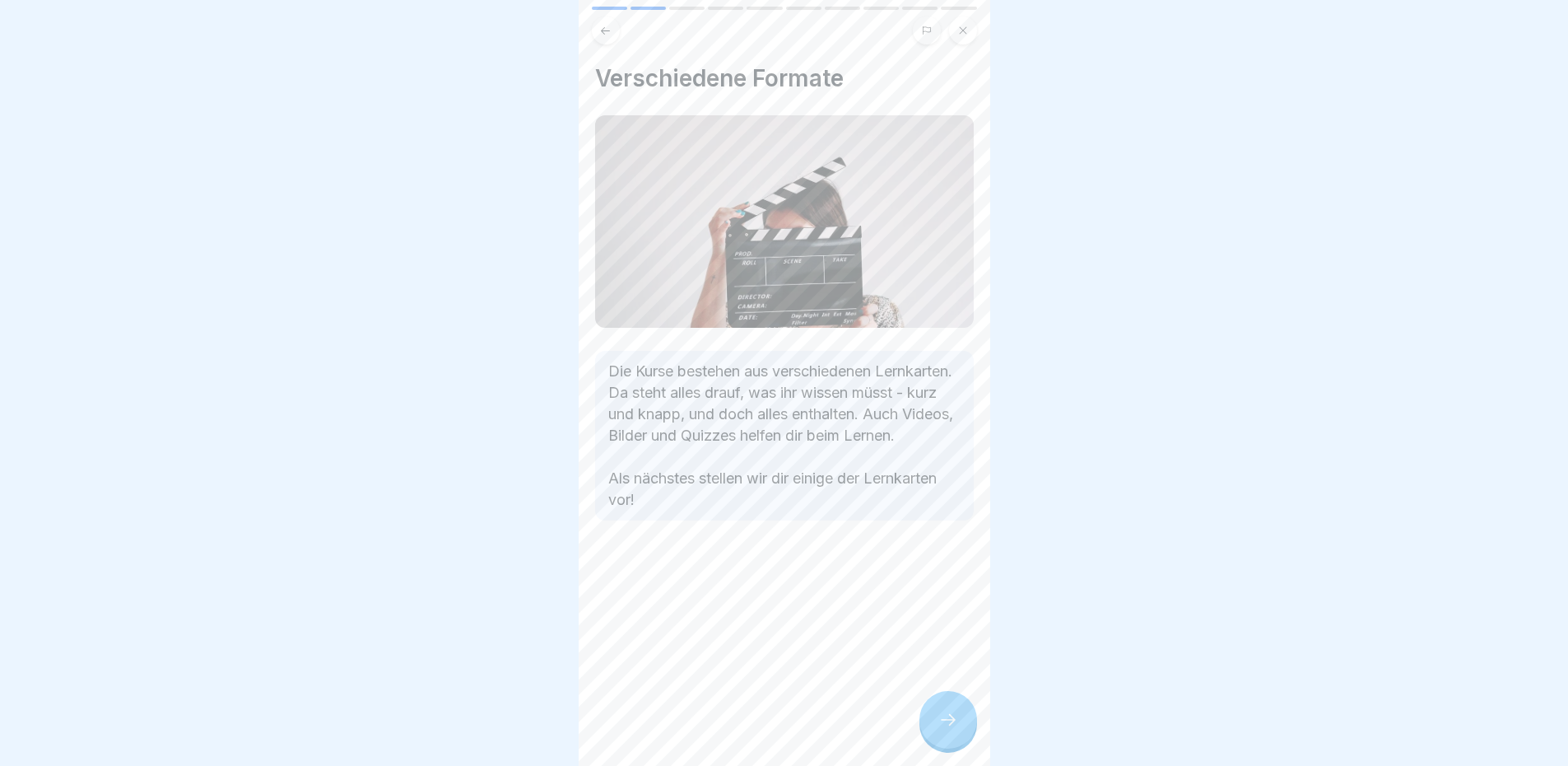
click at [945, 719] on icon at bounding box center [947, 719] width 20 height 20
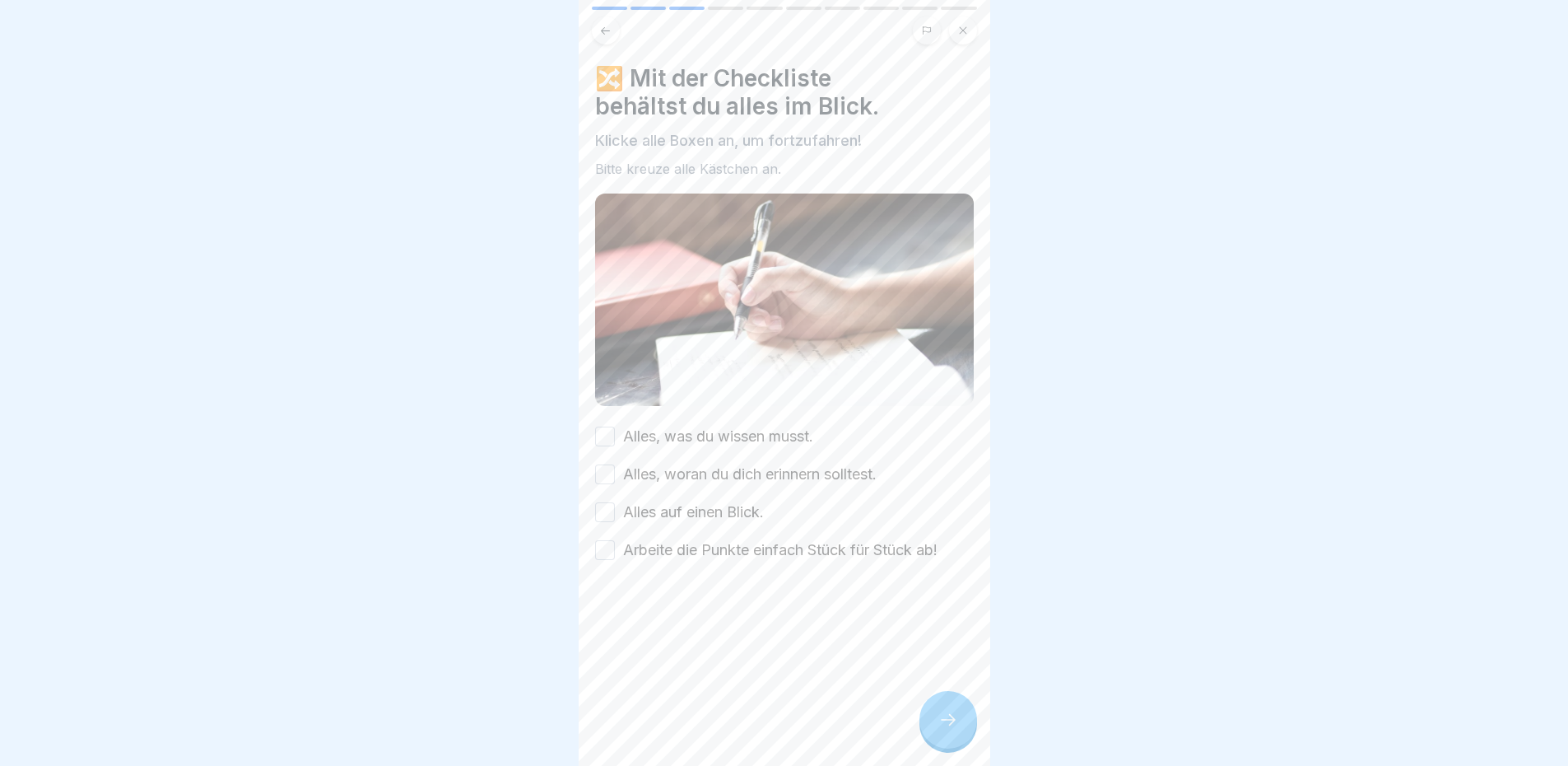
click at [613, 427] on button "Alles, was du wissen musst." at bounding box center [604, 436] width 20 height 20
click at [609, 465] on div "Alles, woran du dich erinnern solltest." at bounding box center [735, 474] width 281 height 21
click at [609, 465] on button "Alles, woran du dich erinnern solltest." at bounding box center [604, 474] width 20 height 20
click at [610, 502] on button "Alles auf einen Blick." at bounding box center [604, 512] width 20 height 20
click at [607, 540] on button "Arbeite die Punkte einfach Stück für Stück ab!" at bounding box center [604, 550] width 20 height 20
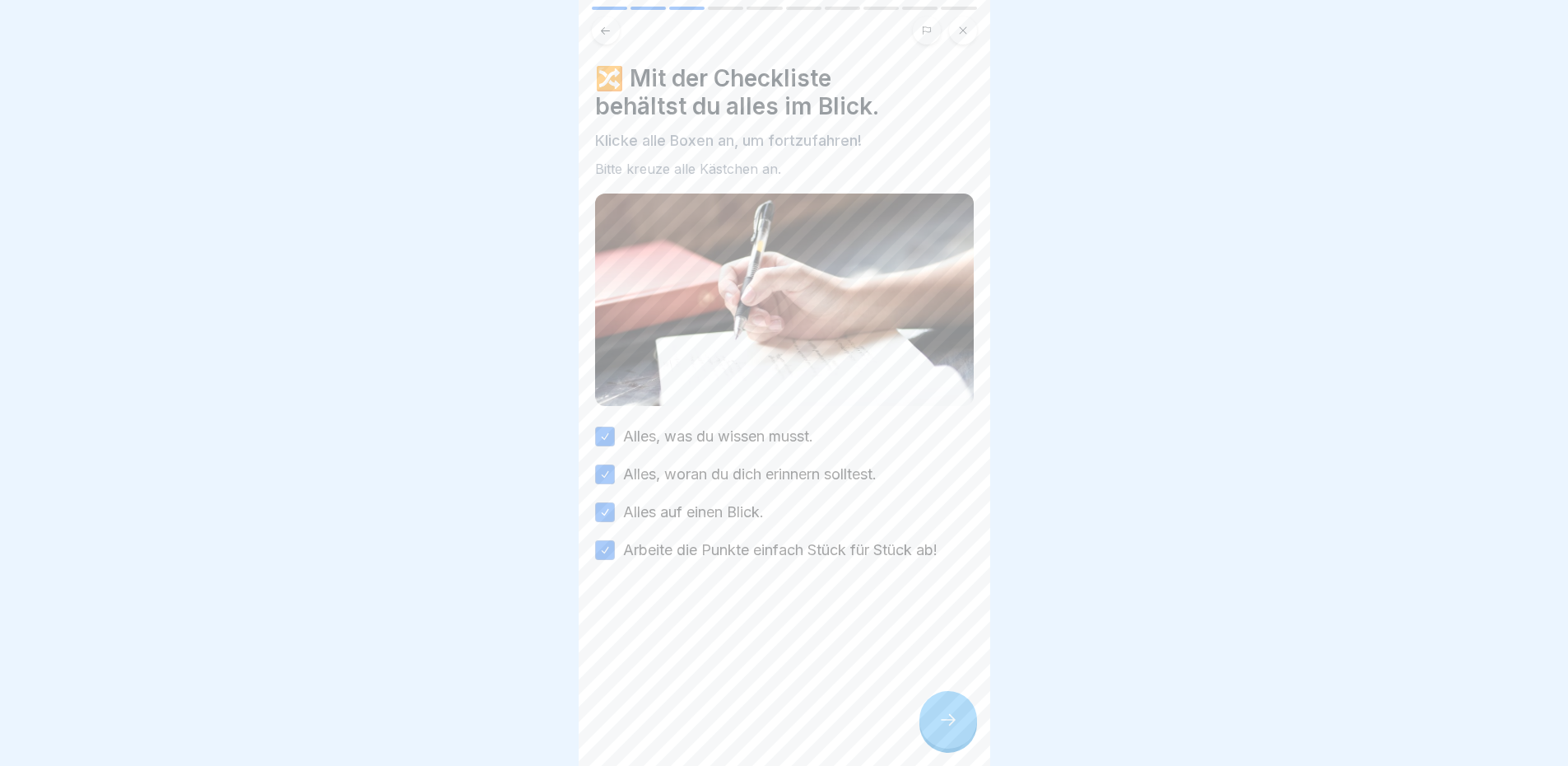
click at [956, 708] on div at bounding box center [948, 719] width 57 height 57
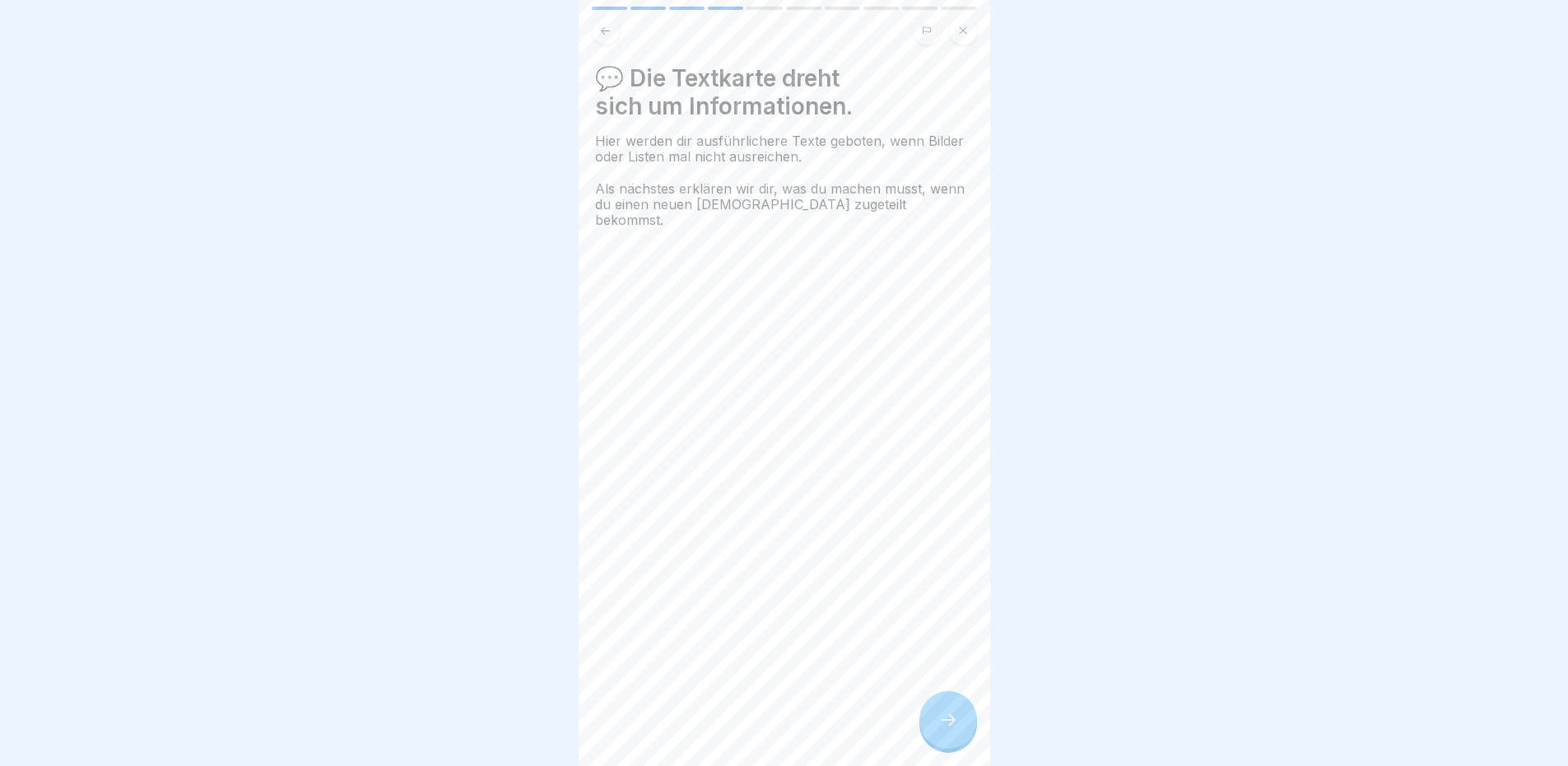
click at [933, 711] on div at bounding box center [948, 719] width 57 height 57
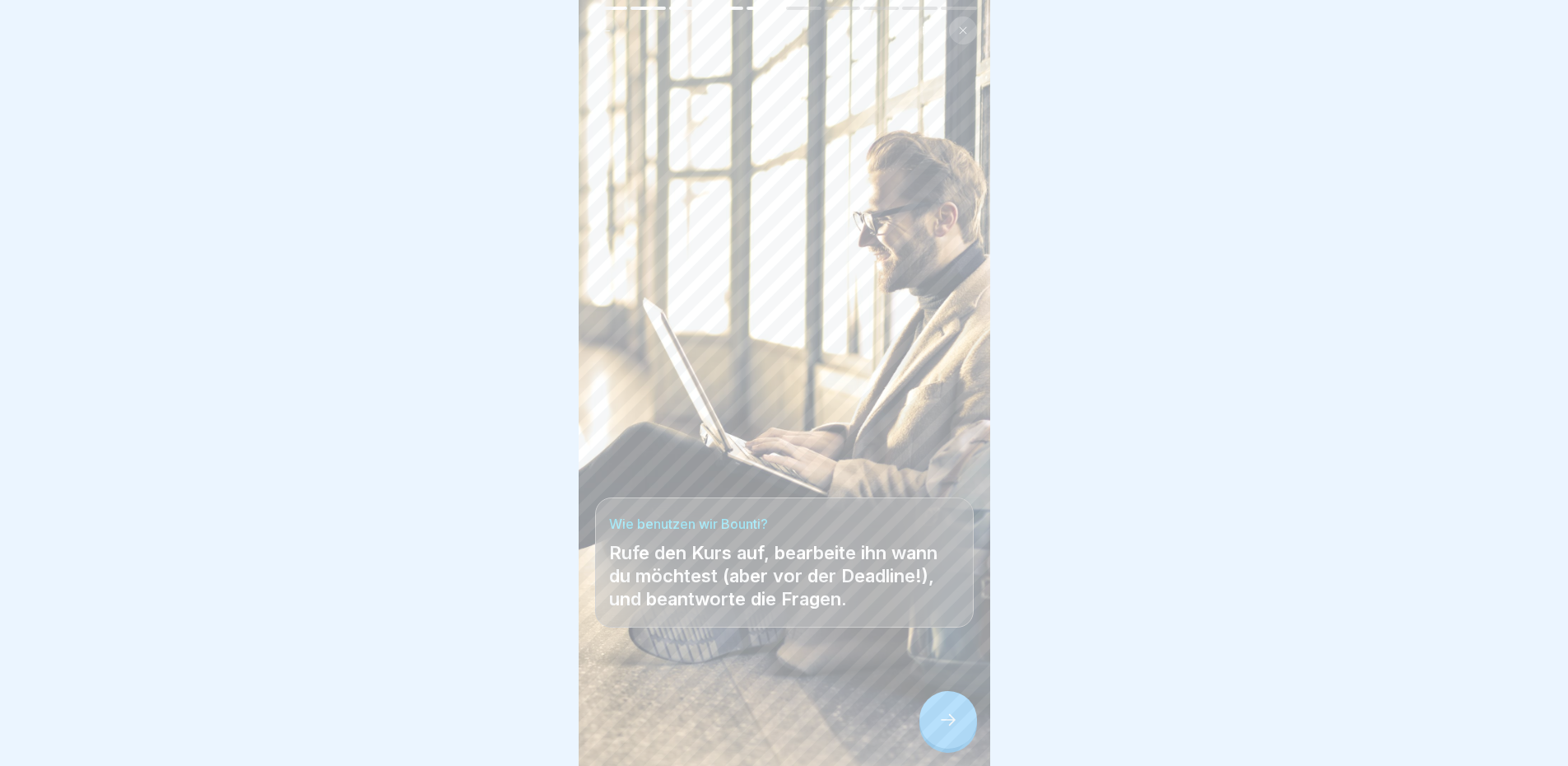
click at [938, 719] on icon at bounding box center [947, 719] width 20 height 20
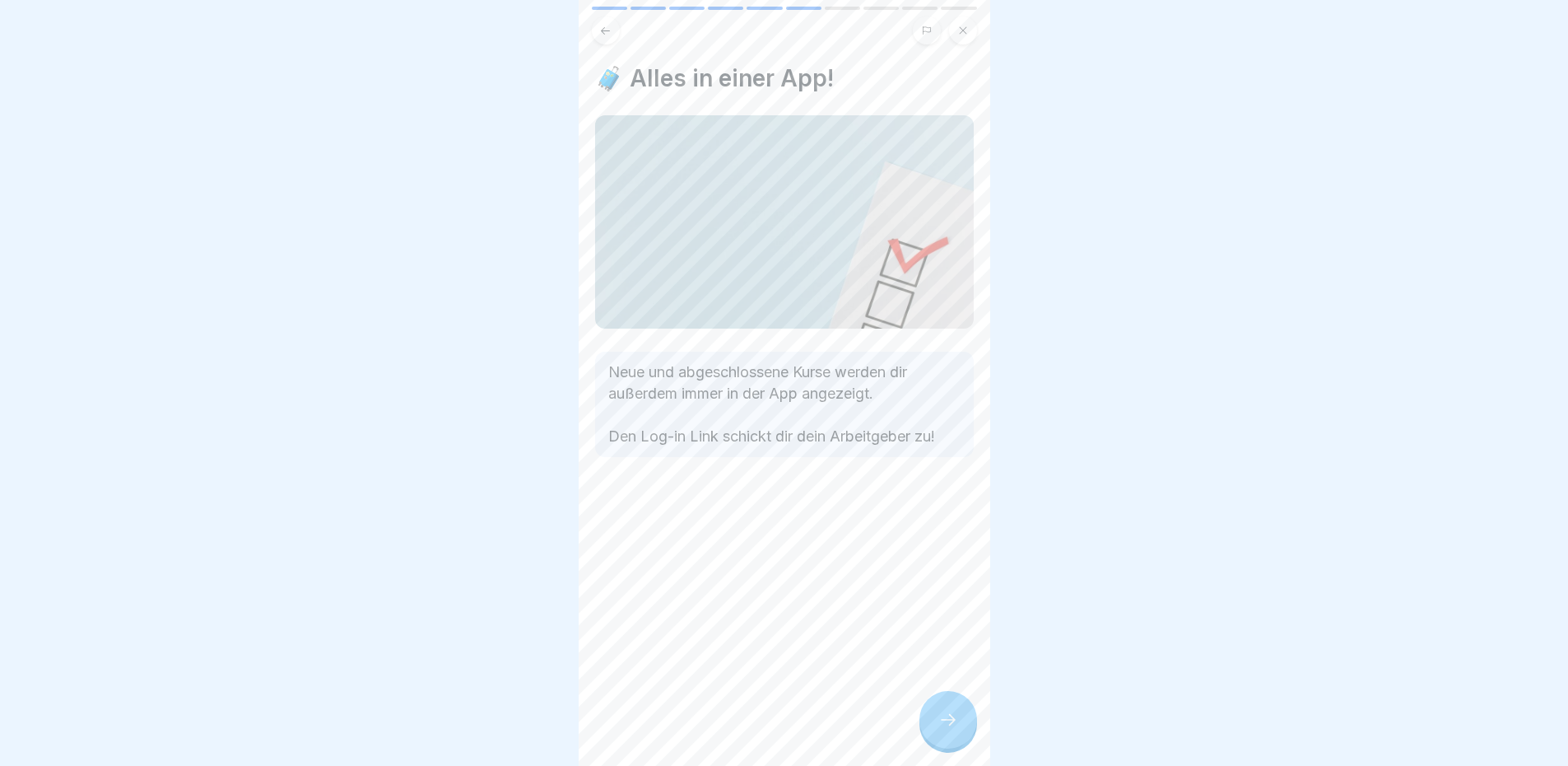
click at [940, 733] on div at bounding box center [948, 719] width 57 height 57
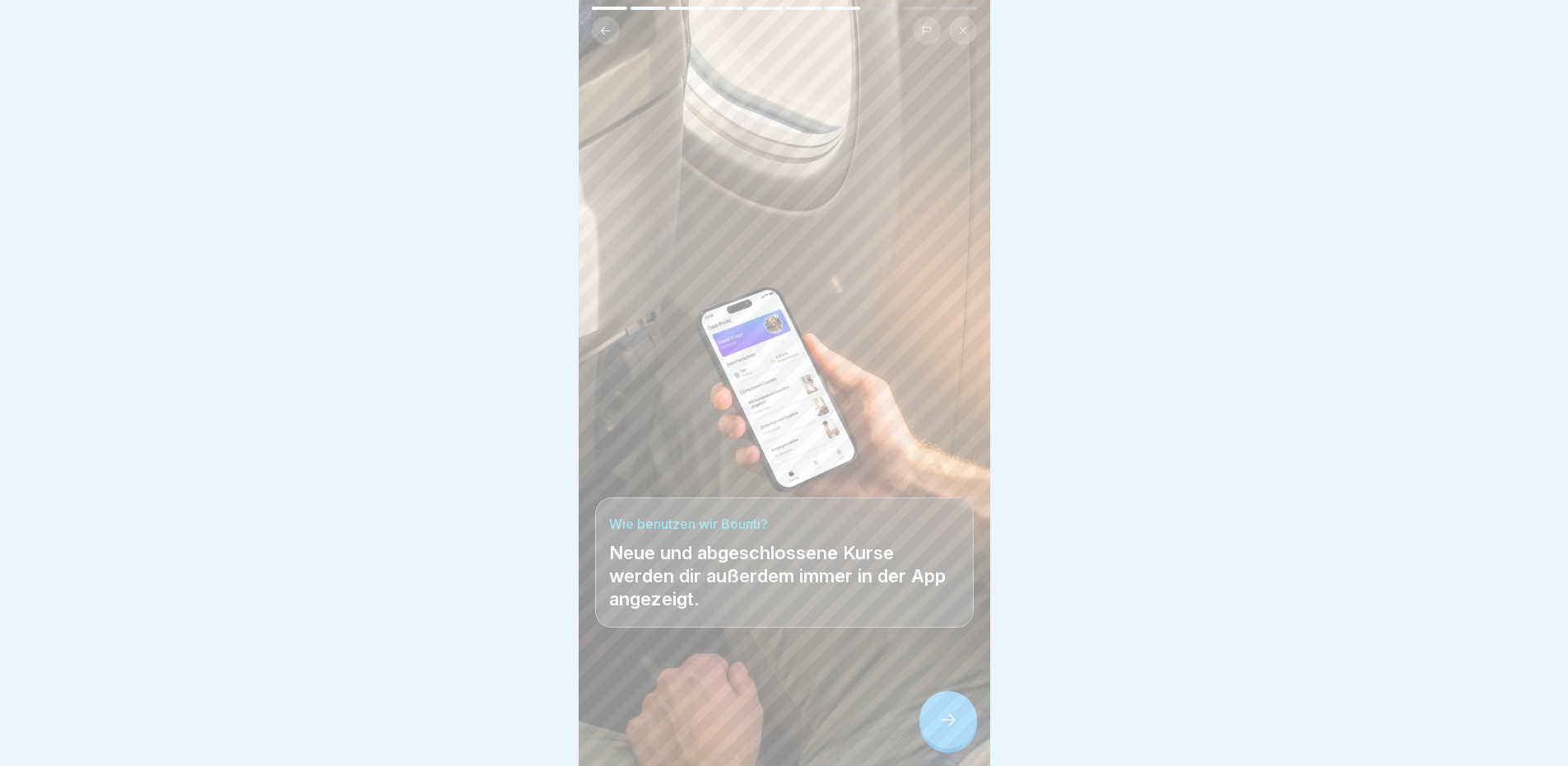
click at [600, 25] on icon at bounding box center [605, 31] width 12 height 12
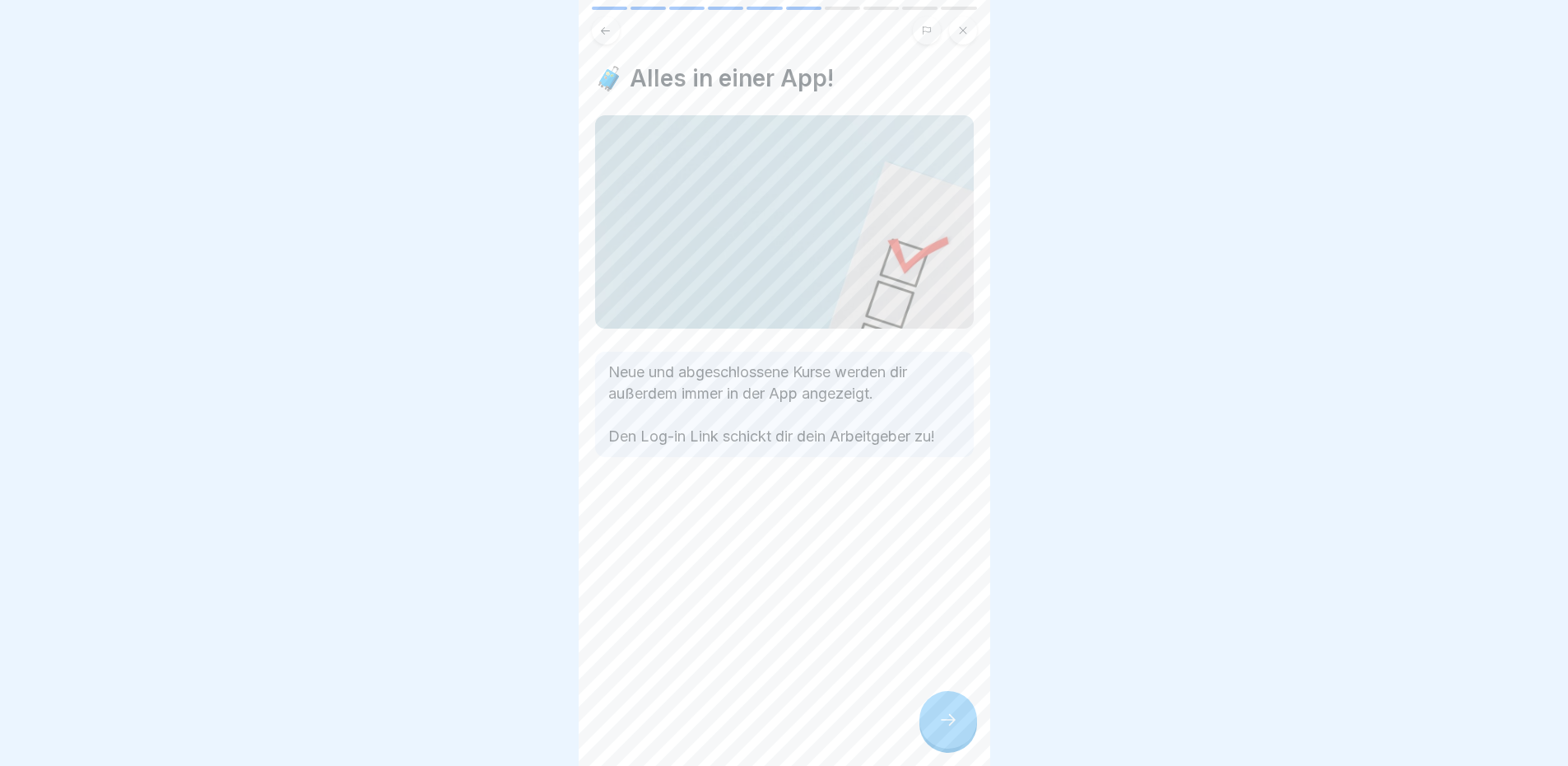
click at [949, 723] on icon at bounding box center [947, 719] width 20 height 20
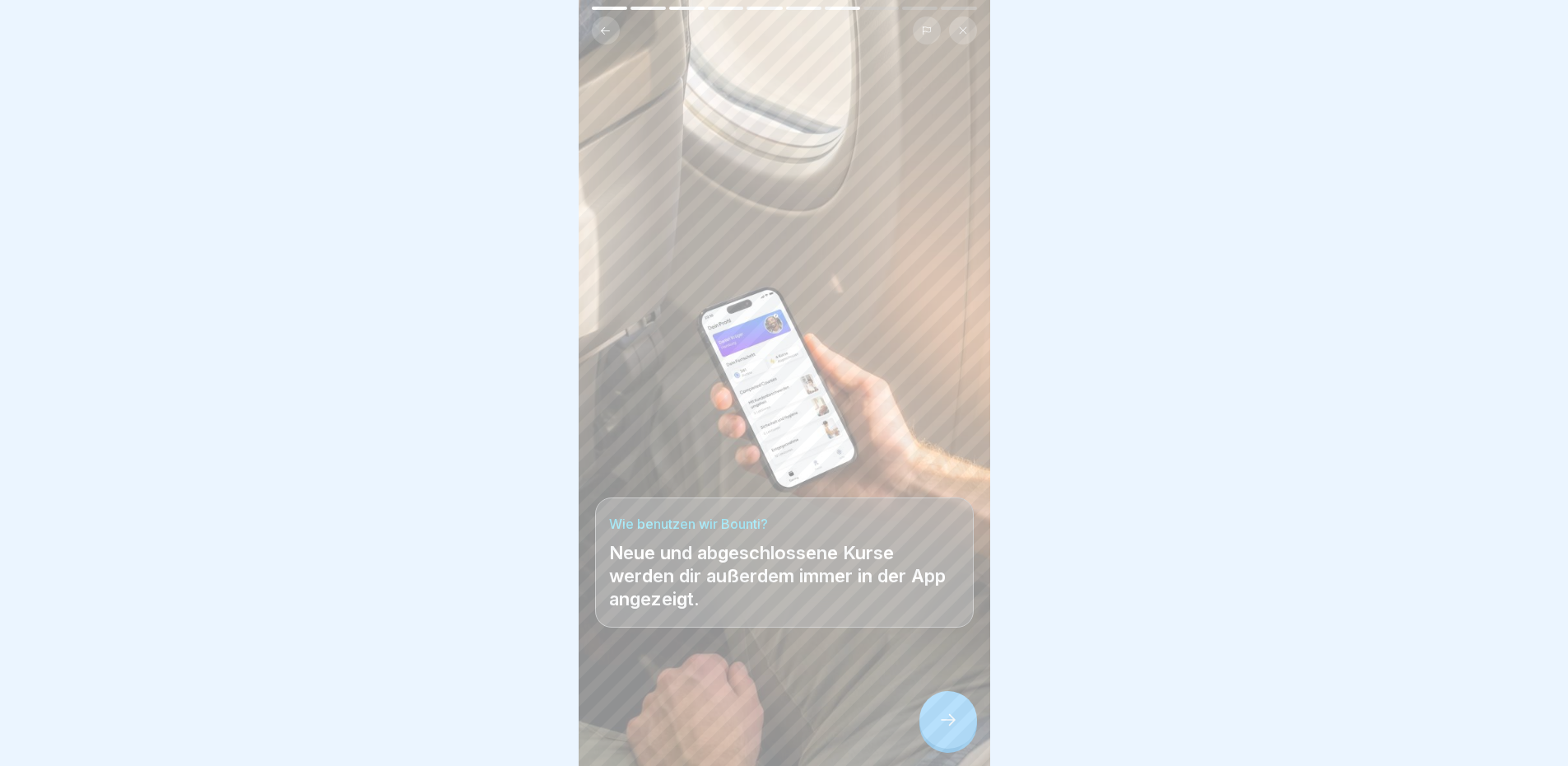
click at [949, 719] on icon at bounding box center [947, 719] width 20 height 20
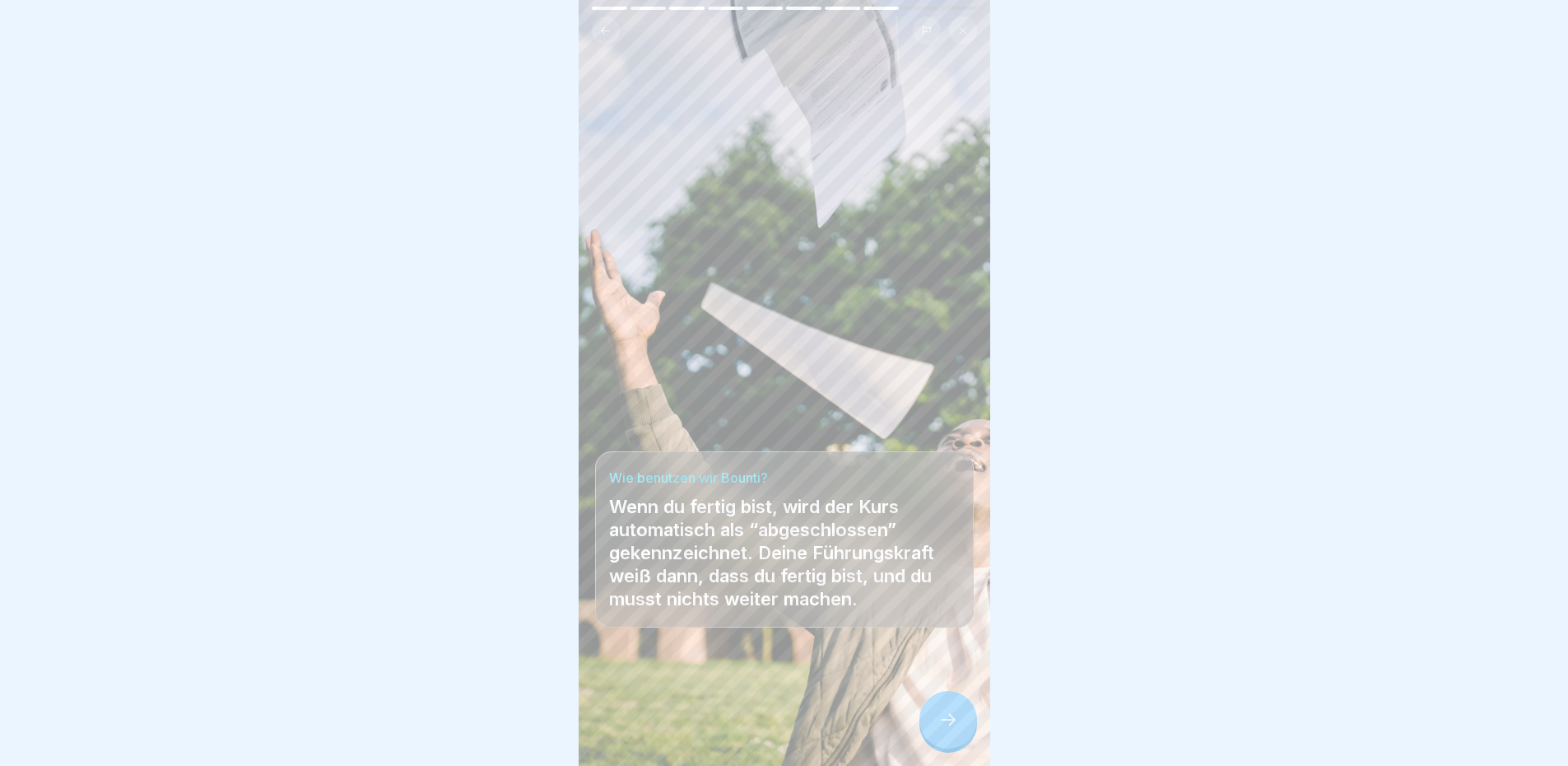
click at [609, 26] on button at bounding box center [605, 30] width 28 height 28
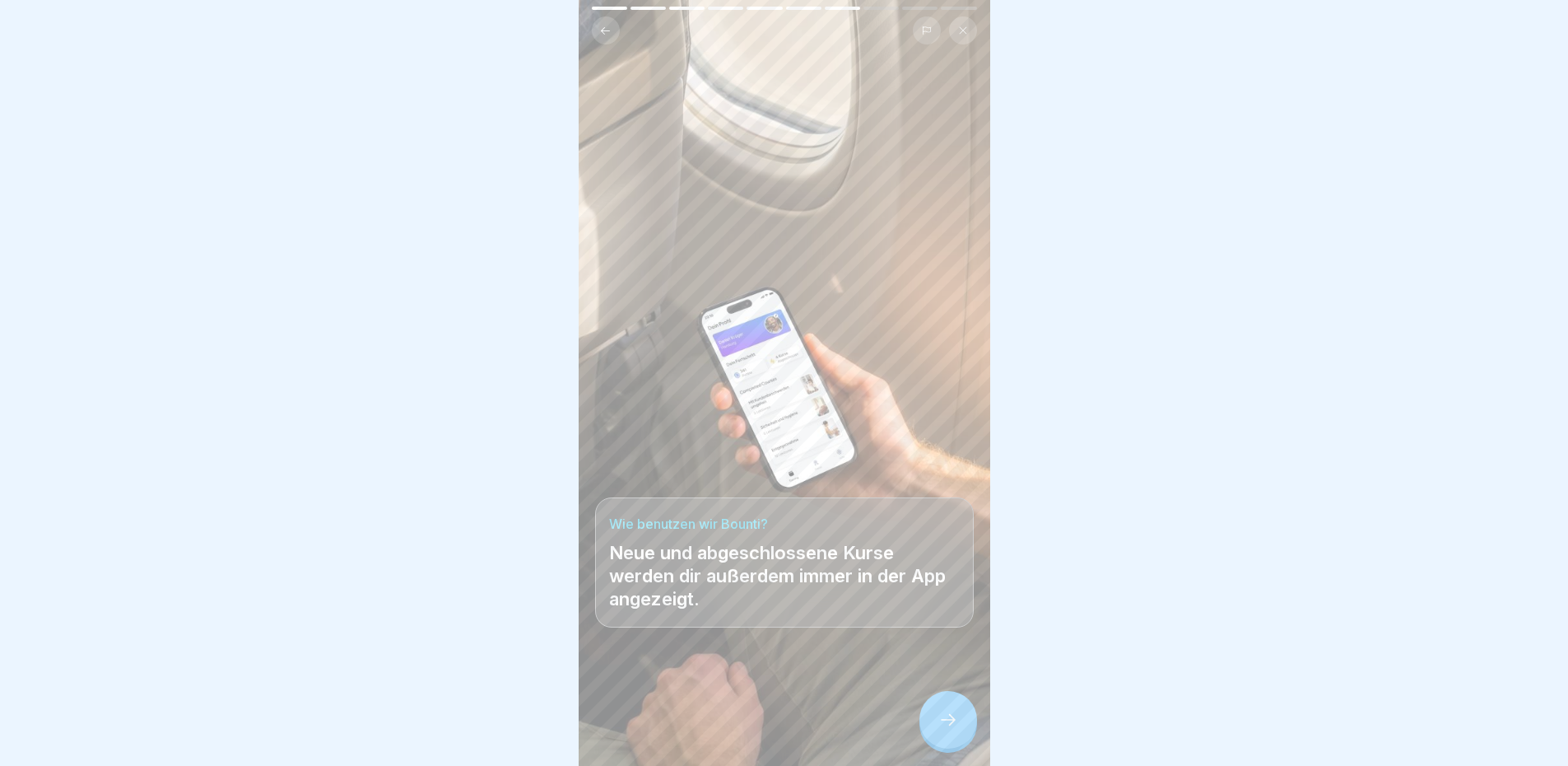
click at [930, 714] on div at bounding box center [948, 719] width 57 height 57
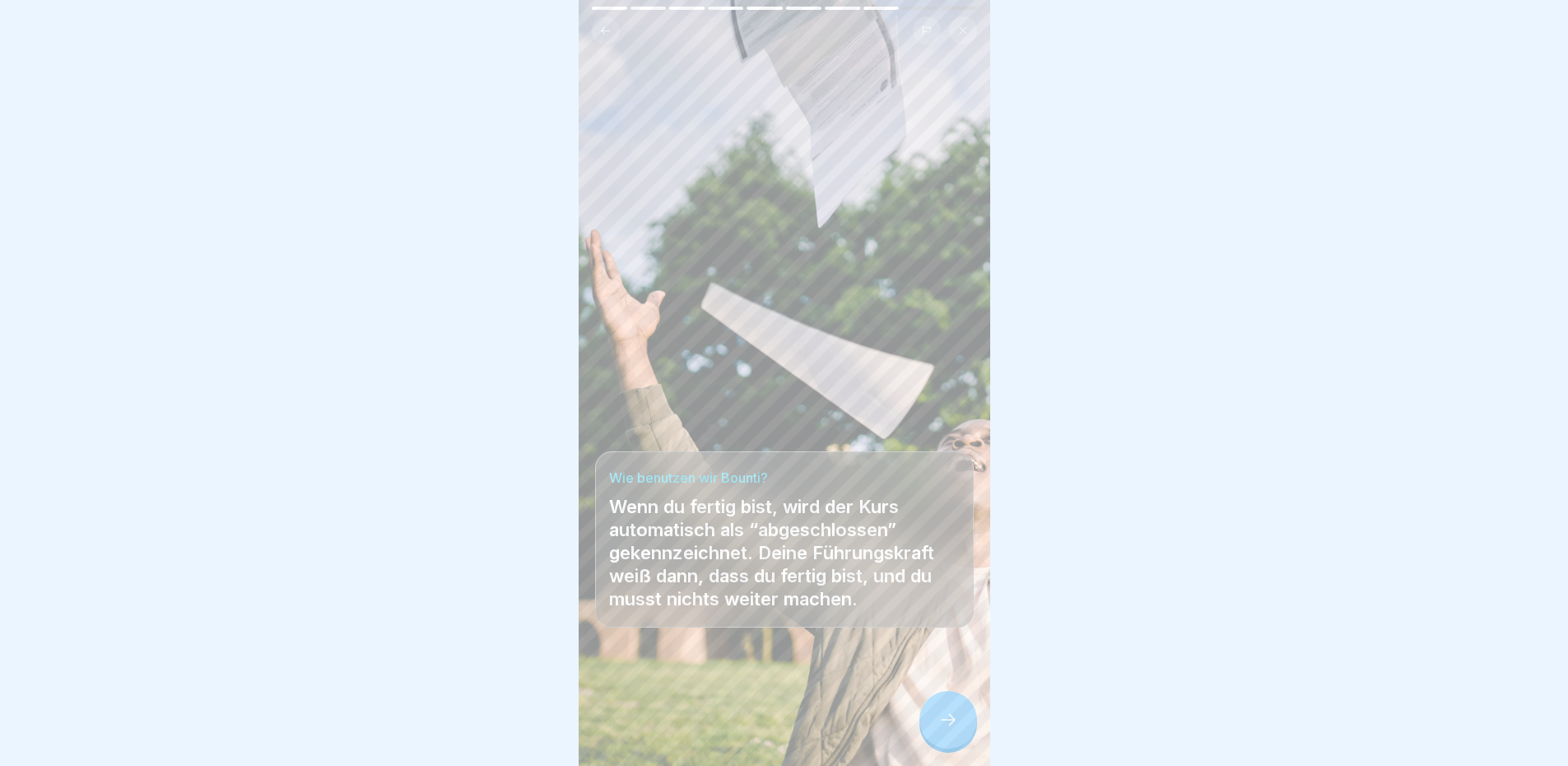
click at [959, 712] on div at bounding box center [948, 719] width 57 height 57
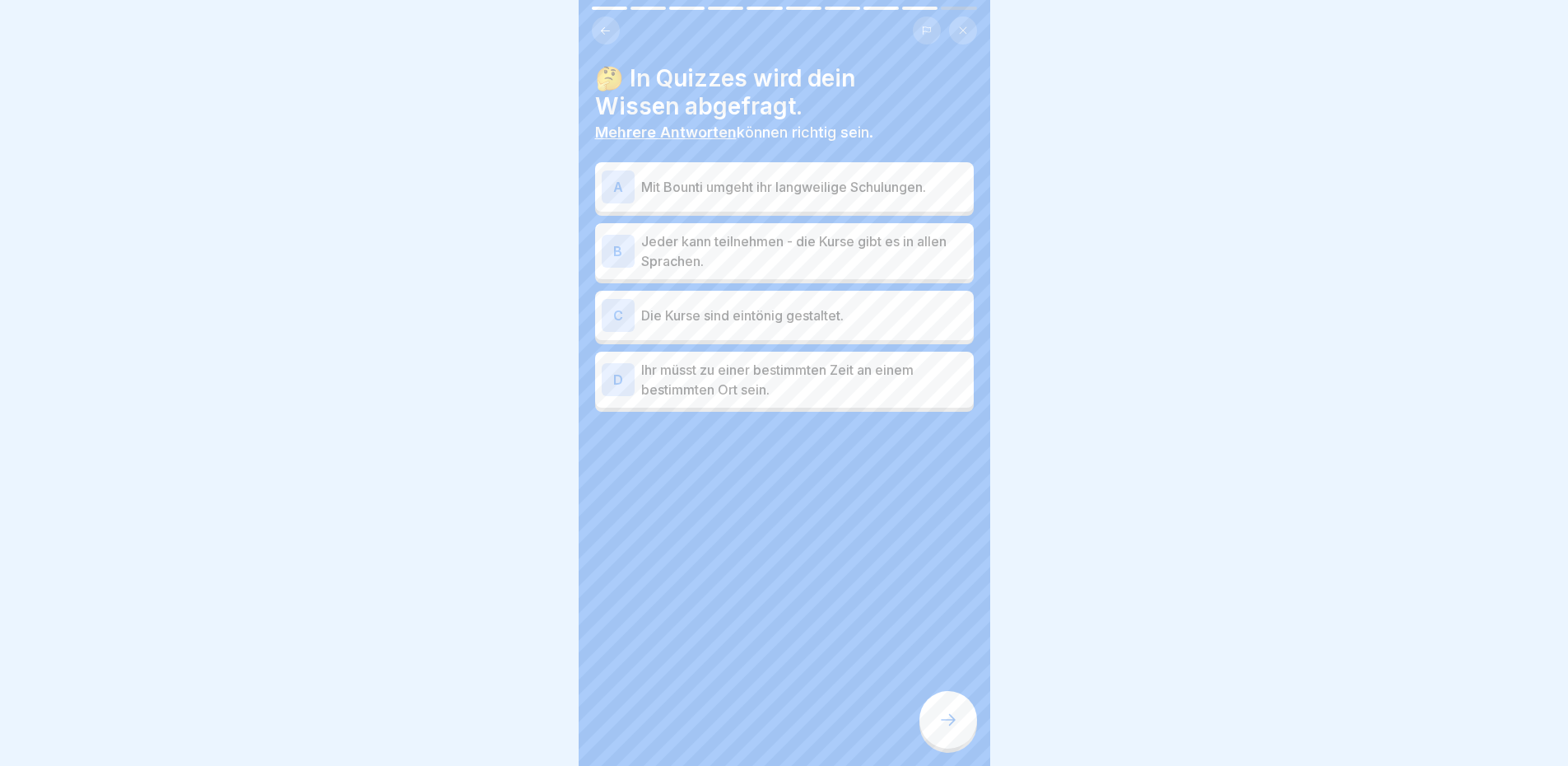
click at [625, 177] on div "A" at bounding box center [618, 186] width 33 height 33
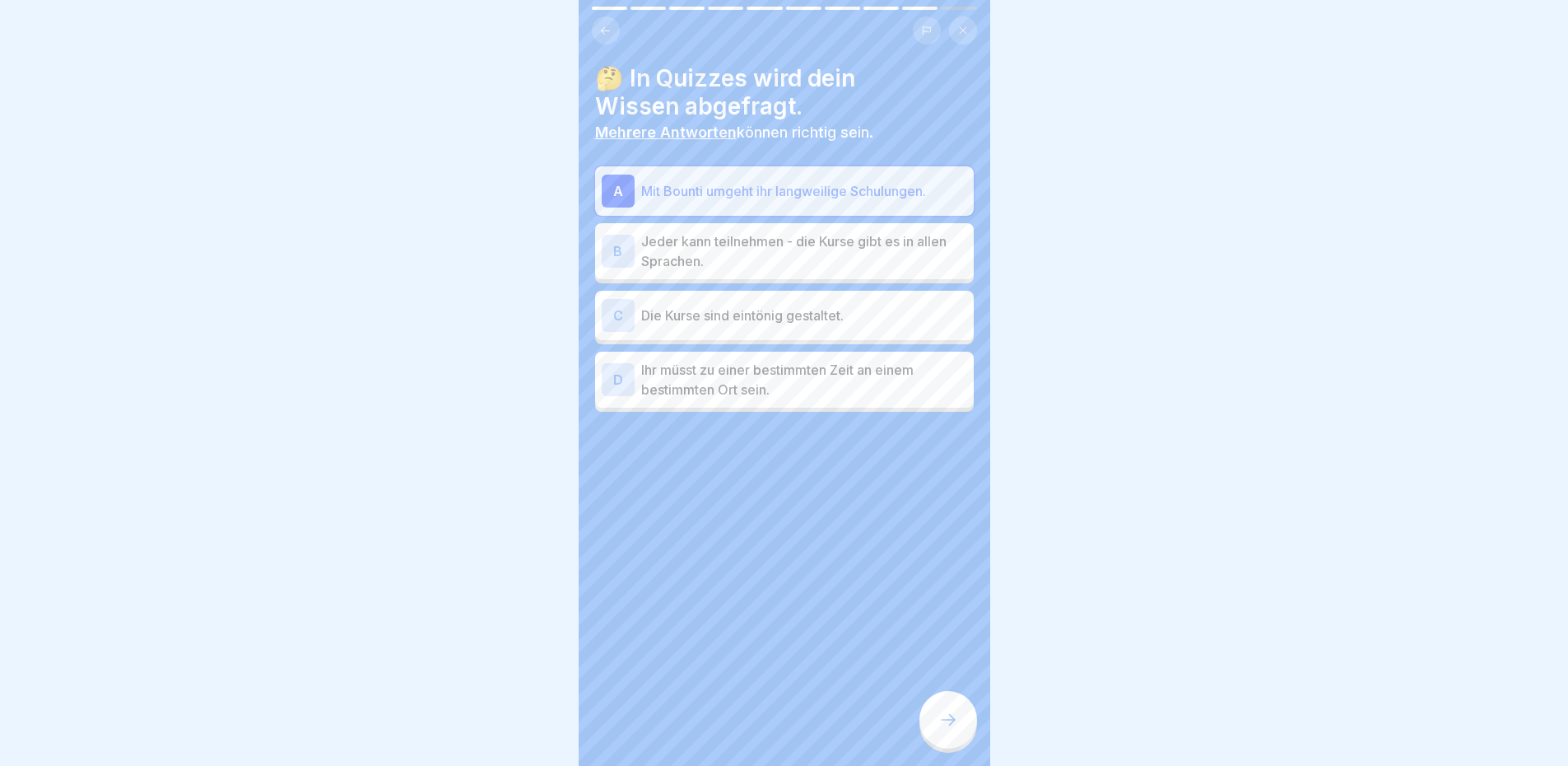
click at [617, 238] on div "B" at bounding box center [618, 251] width 33 height 33
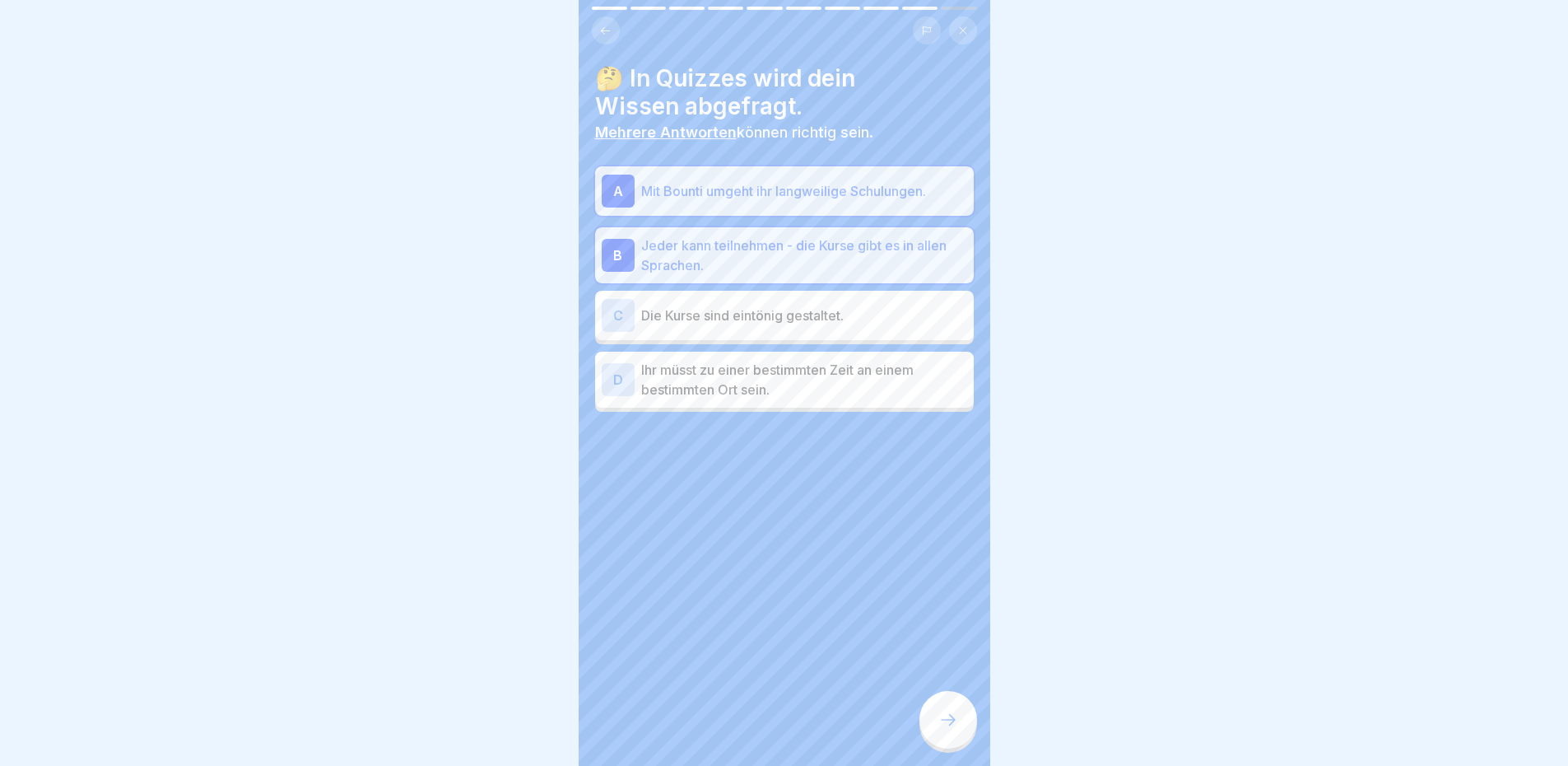
click at [689, 371] on p "Ihr müsst zu einer bestimmten Zeit an einem bestimmten Ort sein." at bounding box center [804, 379] width 326 height 39
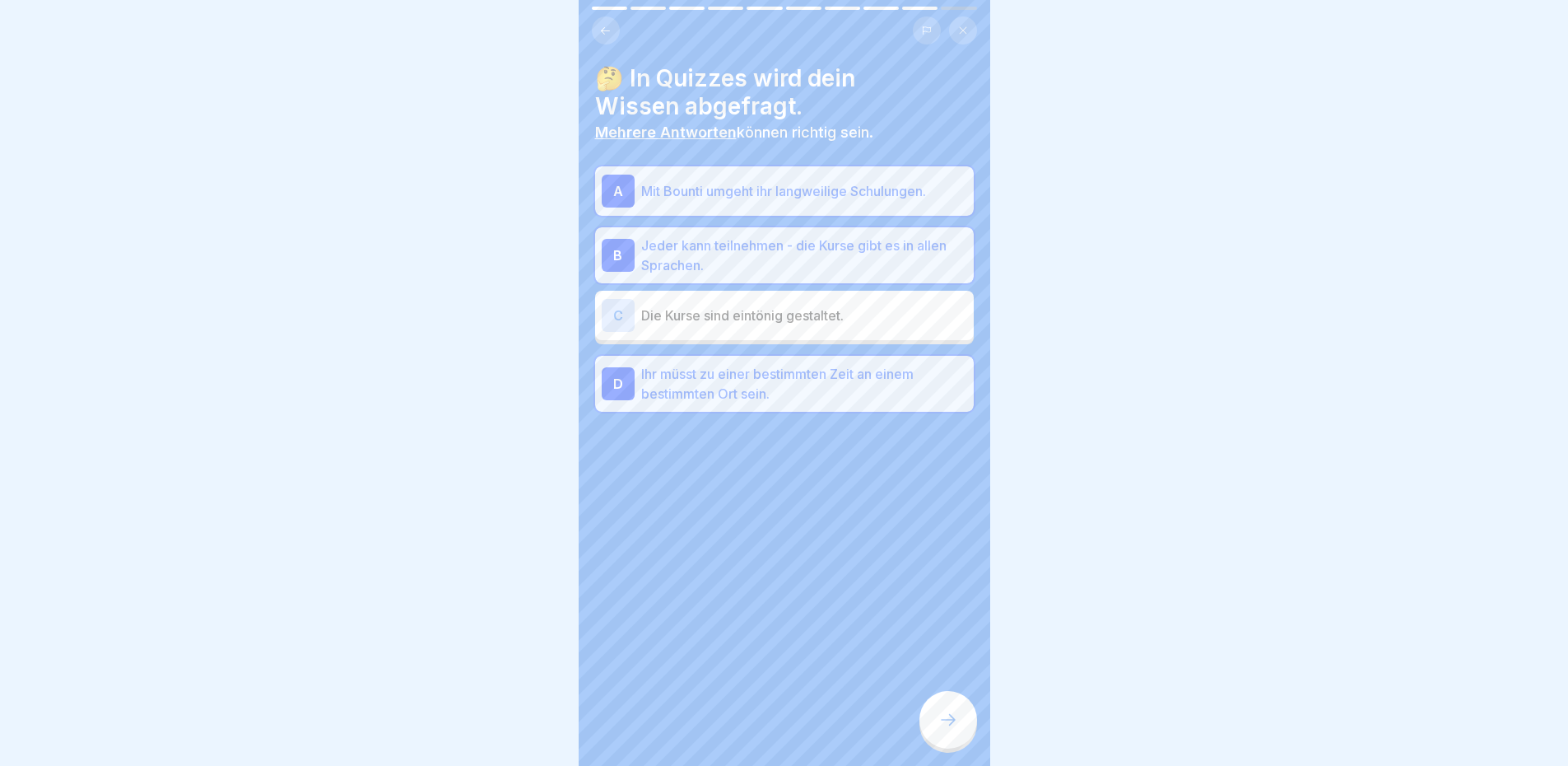
click at [642, 368] on p "Ihr müsst zu einer bestimmten Zeit an einem bestimmten Ort sein." at bounding box center [804, 383] width 326 height 39
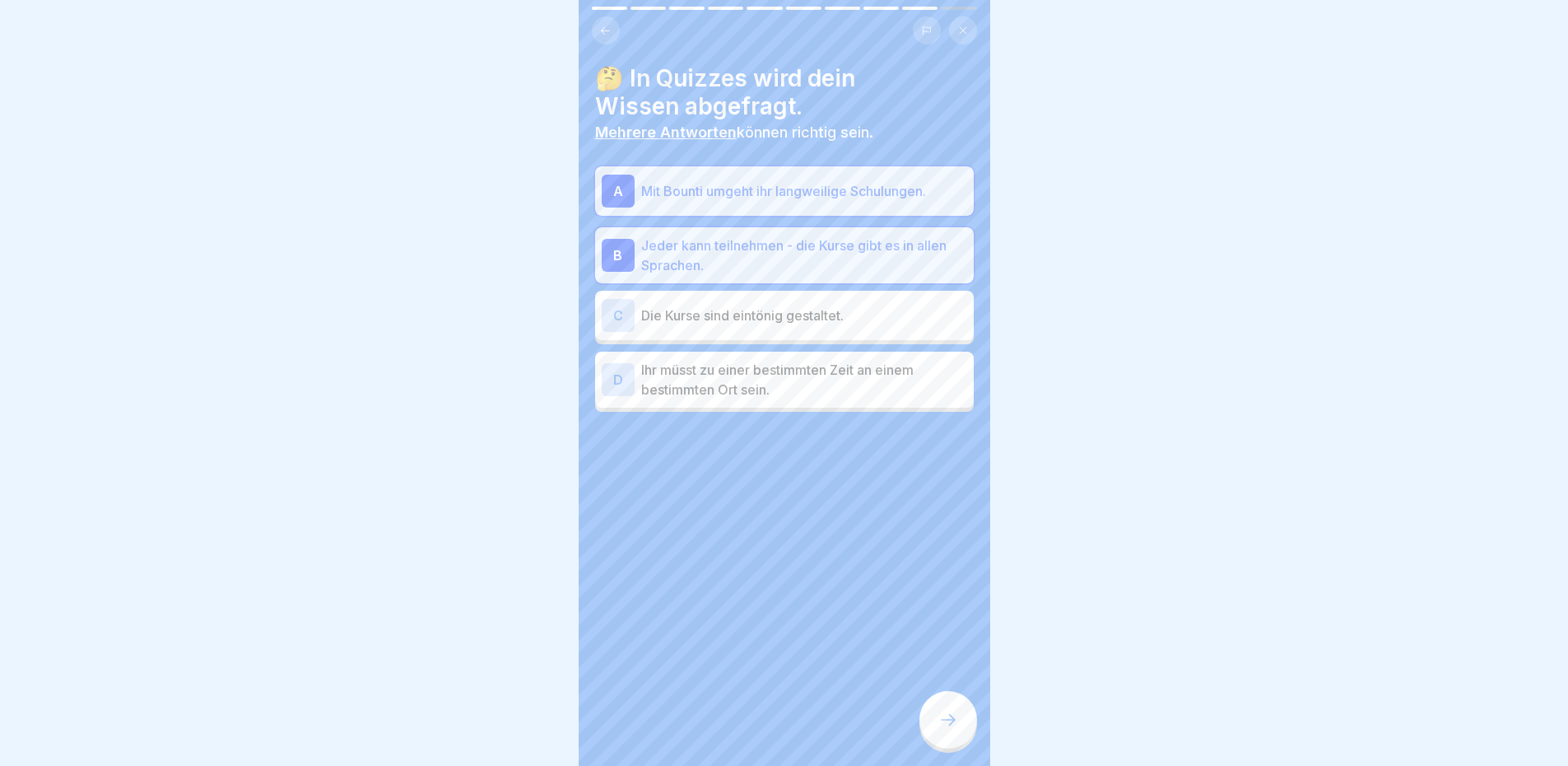
click at [943, 711] on div at bounding box center [948, 719] width 57 height 57
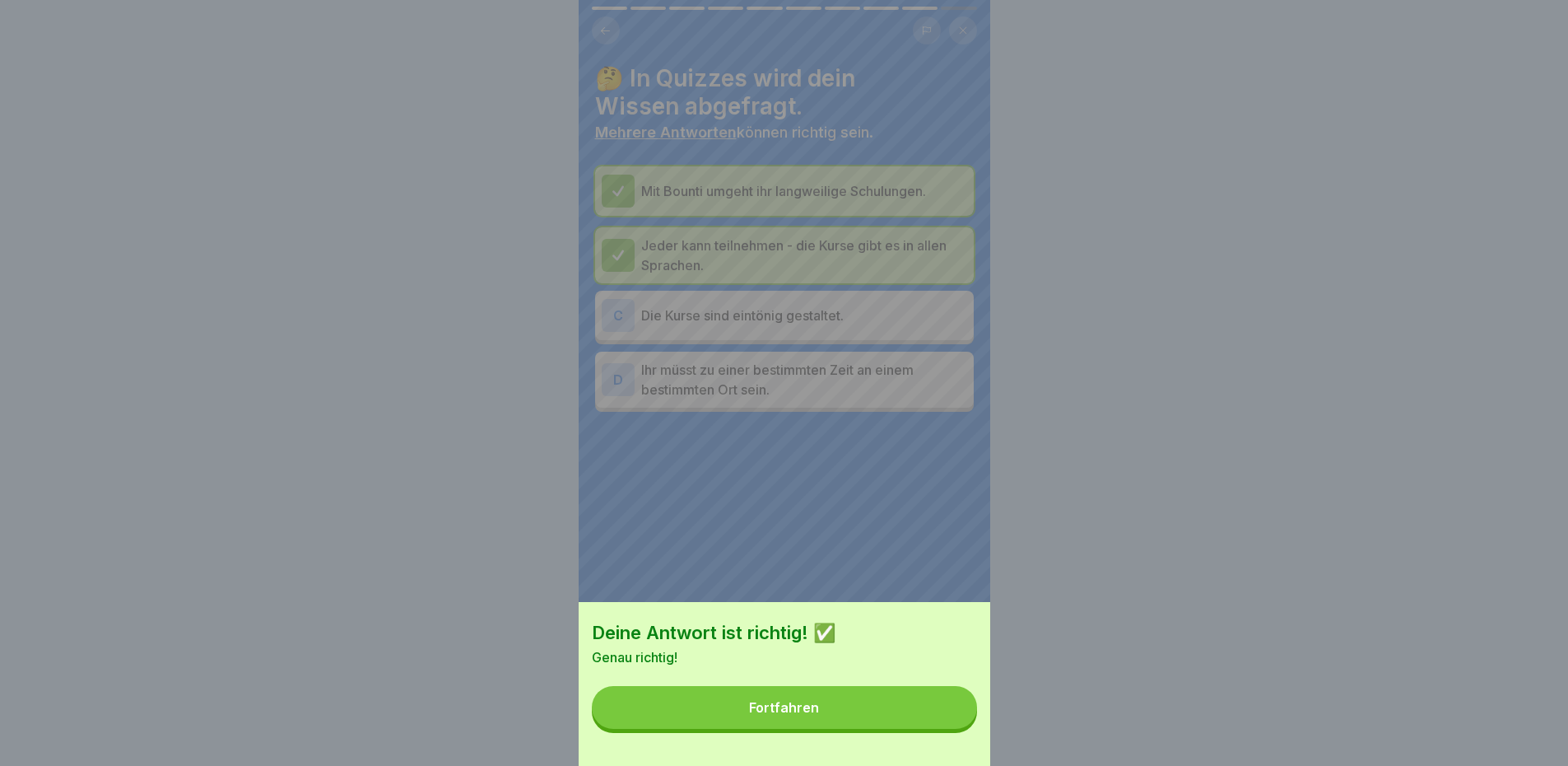
click at [941, 704] on button "Fortfahren" at bounding box center [784, 707] width 385 height 43
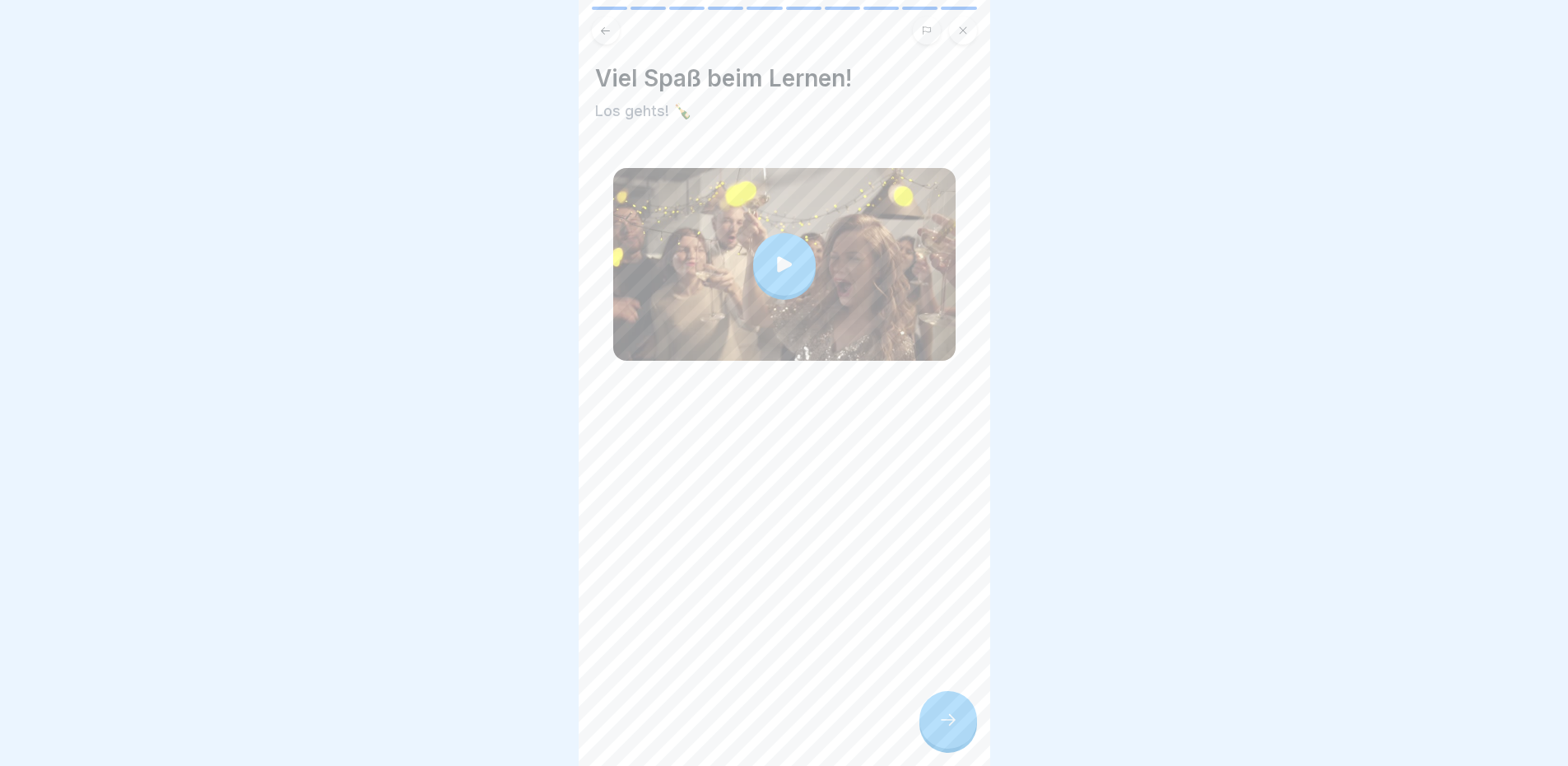
click at [937, 682] on div "Viel Spaß beim Lernen! Los gehts! 🍾" at bounding box center [784, 383] width 411 height 766
click at [950, 710] on div at bounding box center [948, 719] width 57 height 57
click at [947, 711] on icon at bounding box center [947, 719] width 20 height 20
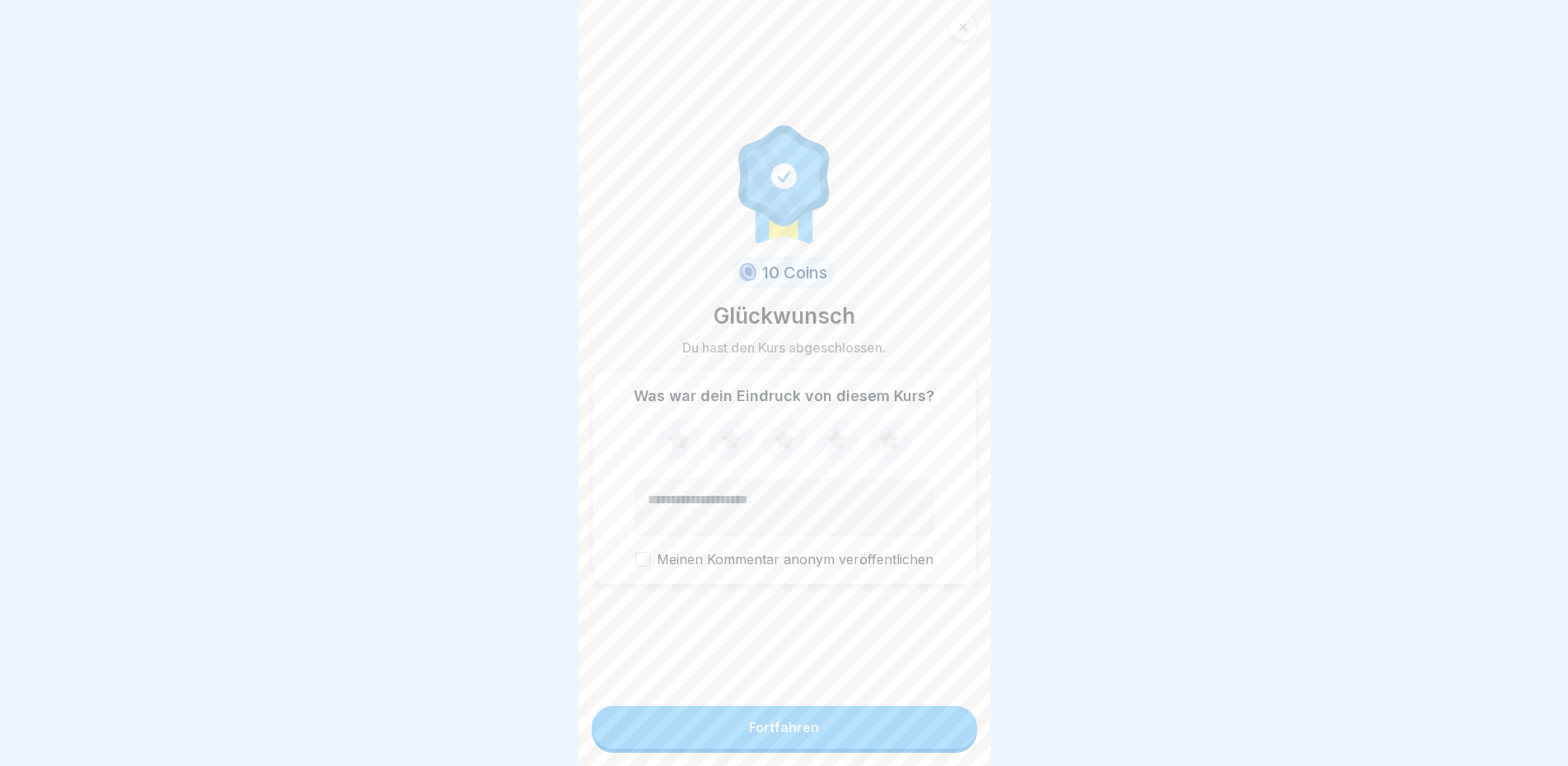
click at [733, 486] on textarea "Kommentar (optional)" at bounding box center [785, 507] width 298 height 56
type textarea "*******"
click at [636, 552] on button "Meinen Kommentar anonym veröffentlichen" at bounding box center [642, 558] width 14 height 14
click at [828, 438] on icon at bounding box center [836, 440] width 21 height 21
click at [849, 722] on button "Fortfahren" at bounding box center [784, 727] width 385 height 43
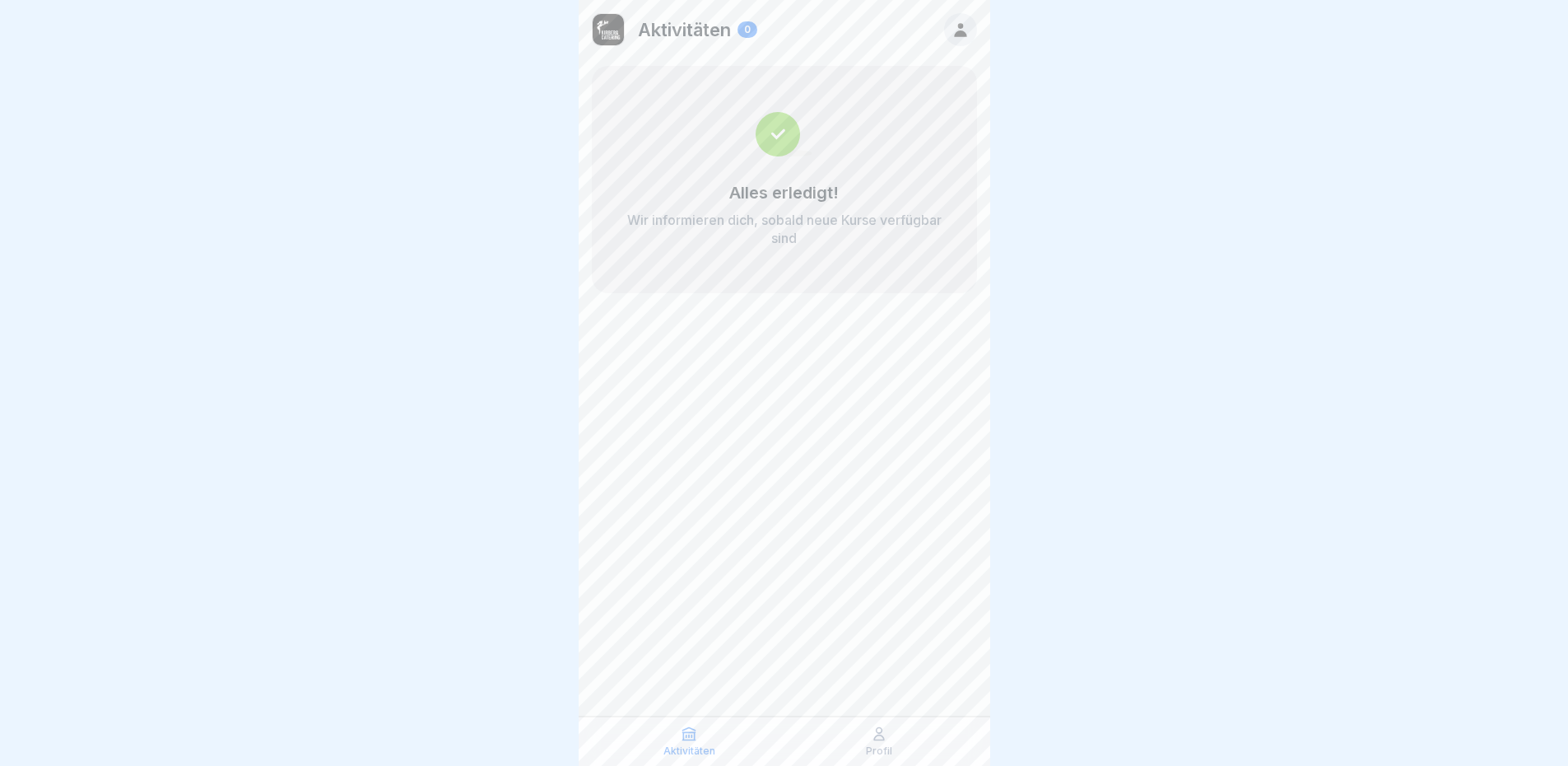
scroll to position [12, 0]
click at [884, 754] on p "Profil" at bounding box center [880, 751] width 27 height 11
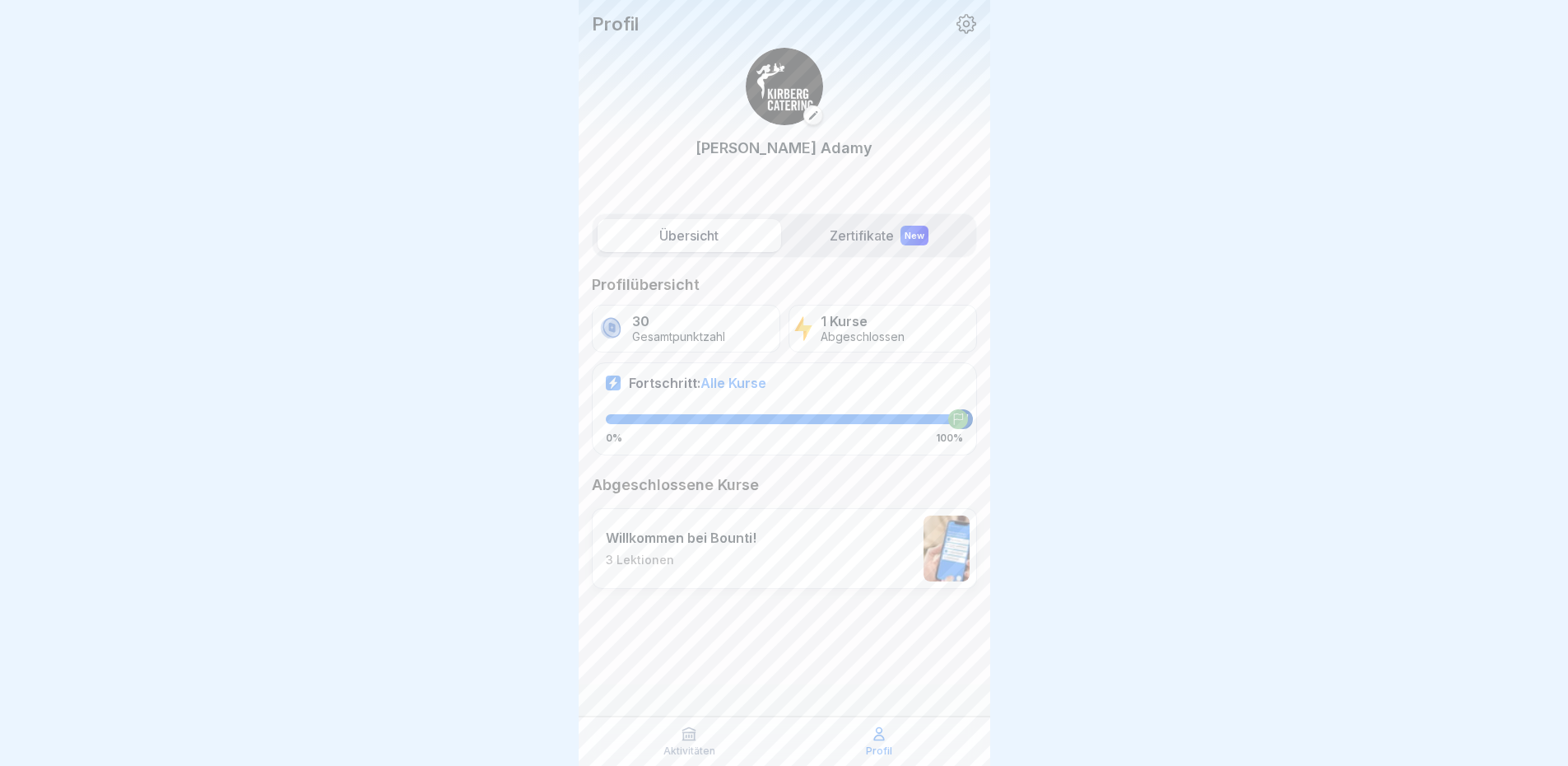
scroll to position [12, 0]
